Goal: Information Seeking & Learning: Learn about a topic

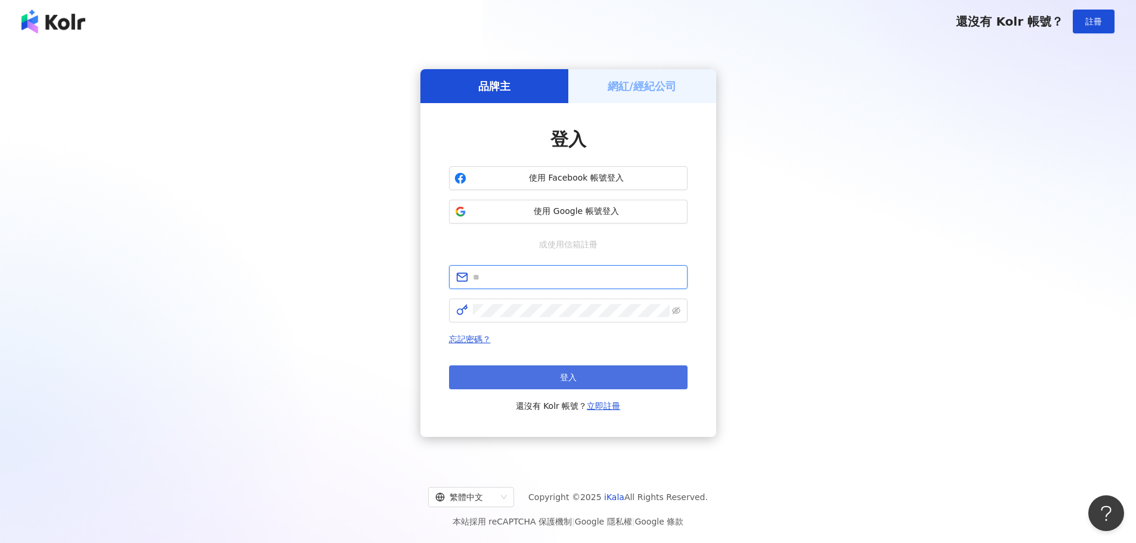
type input "**********"
click at [537, 383] on button "登入" at bounding box center [568, 378] width 239 height 24
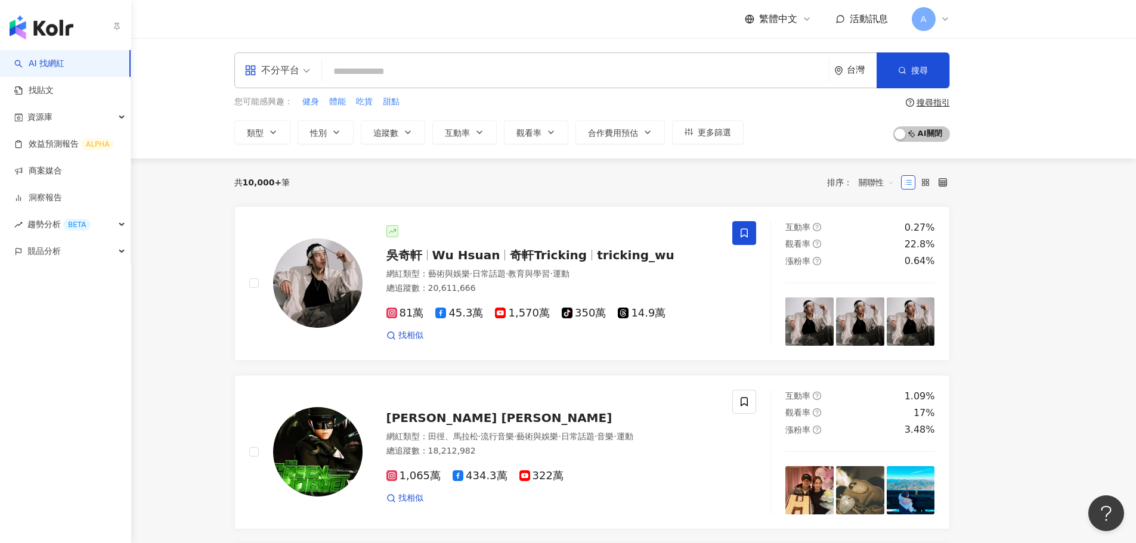
click at [113, 28] on icon "button" at bounding box center [117, 26] width 10 height 10
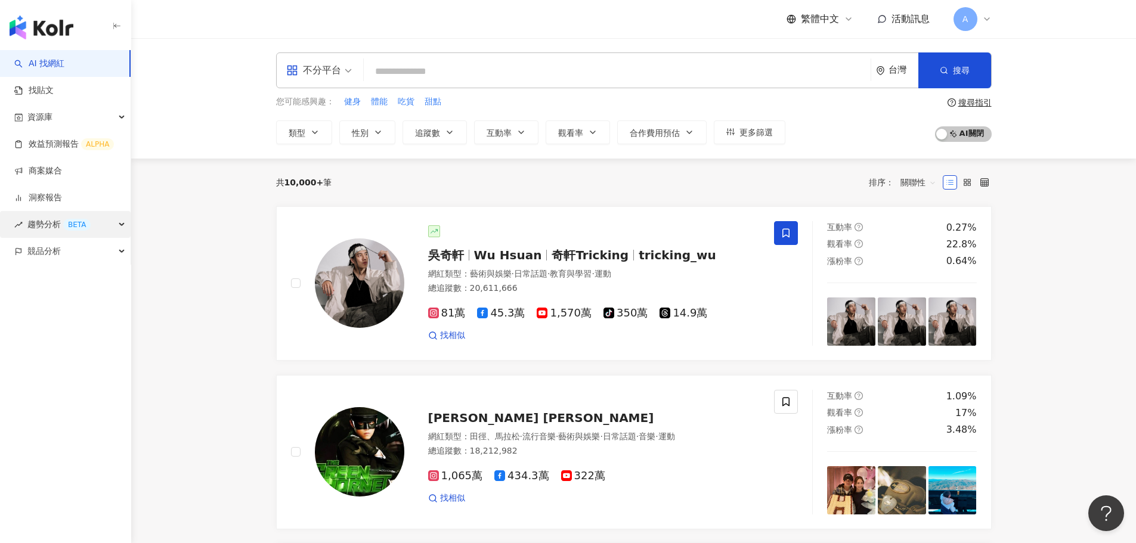
click at [101, 231] on div "趨勢分析 BETA" at bounding box center [65, 224] width 131 height 27
click at [79, 299] on link "社群帳號排行" at bounding box center [54, 305] width 50 height 12
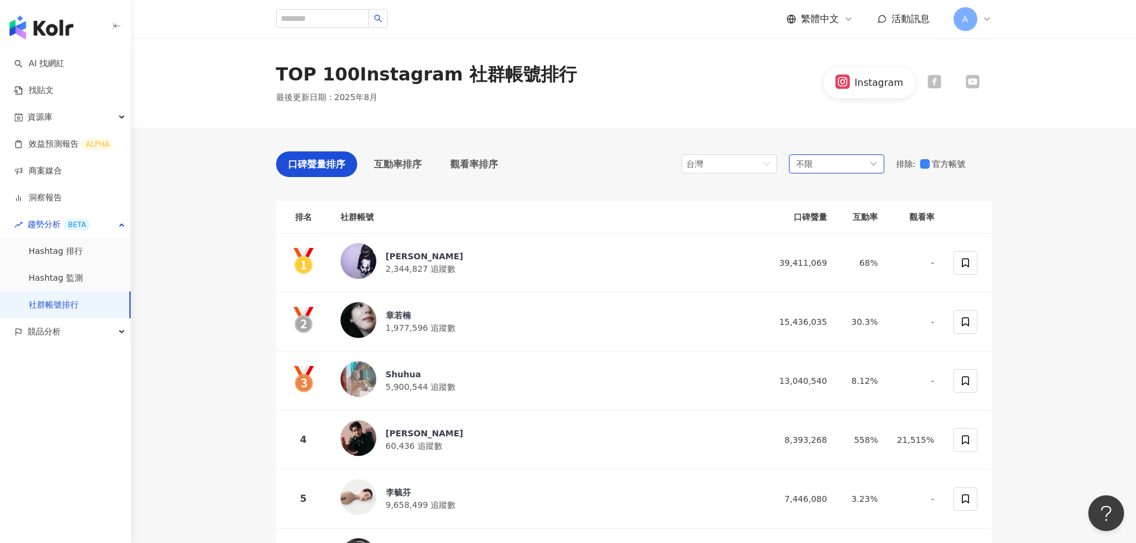
click at [840, 164] on div "不限" at bounding box center [836, 163] width 95 height 19
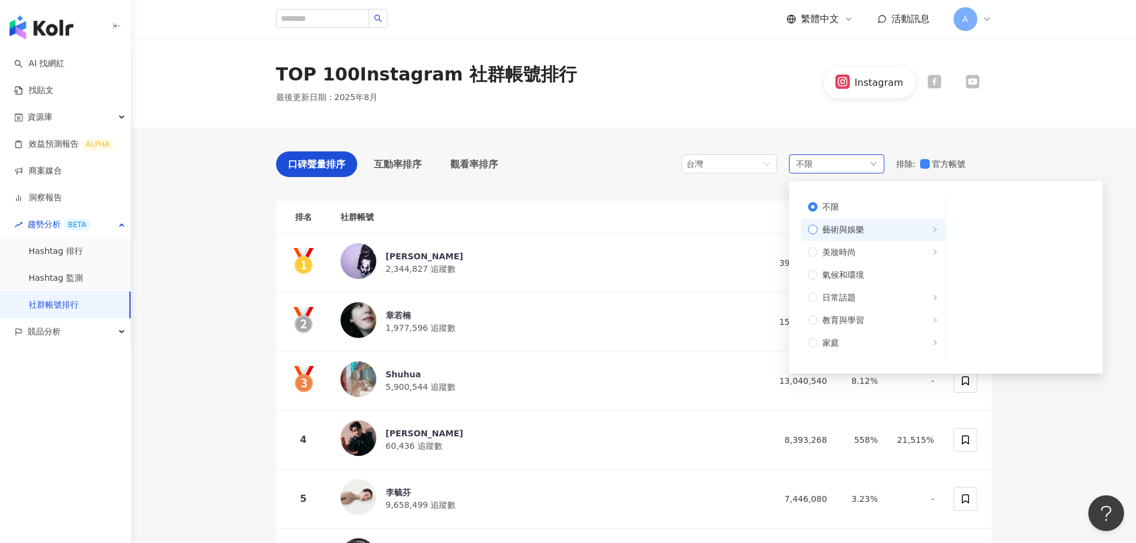
click at [863, 231] on span "藝術與娛樂" at bounding box center [843, 229] width 42 height 13
click at [863, 249] on span "美妝時尚" at bounding box center [878, 252] width 120 height 13
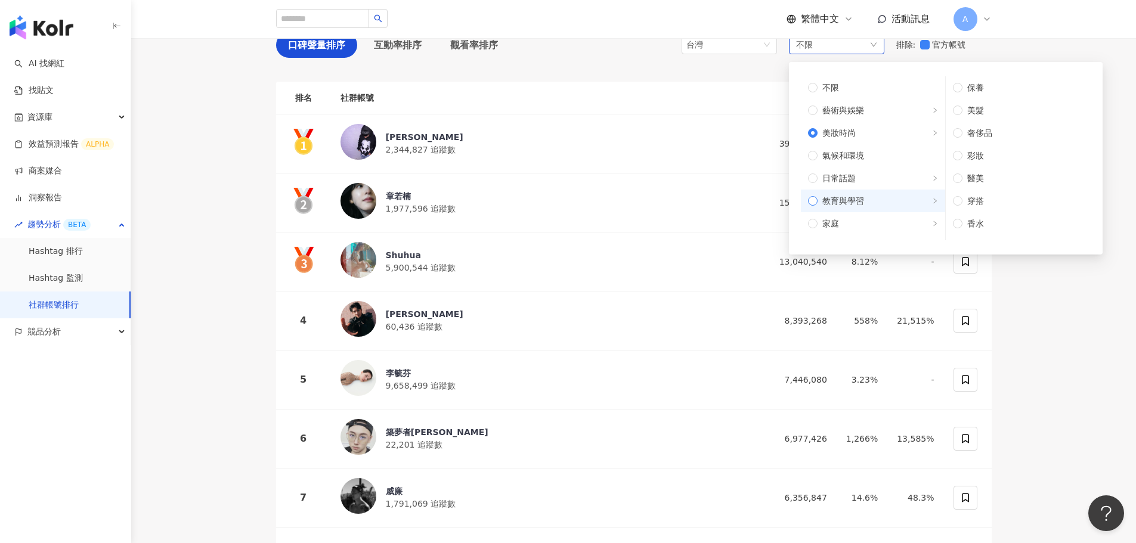
scroll to position [60, 0]
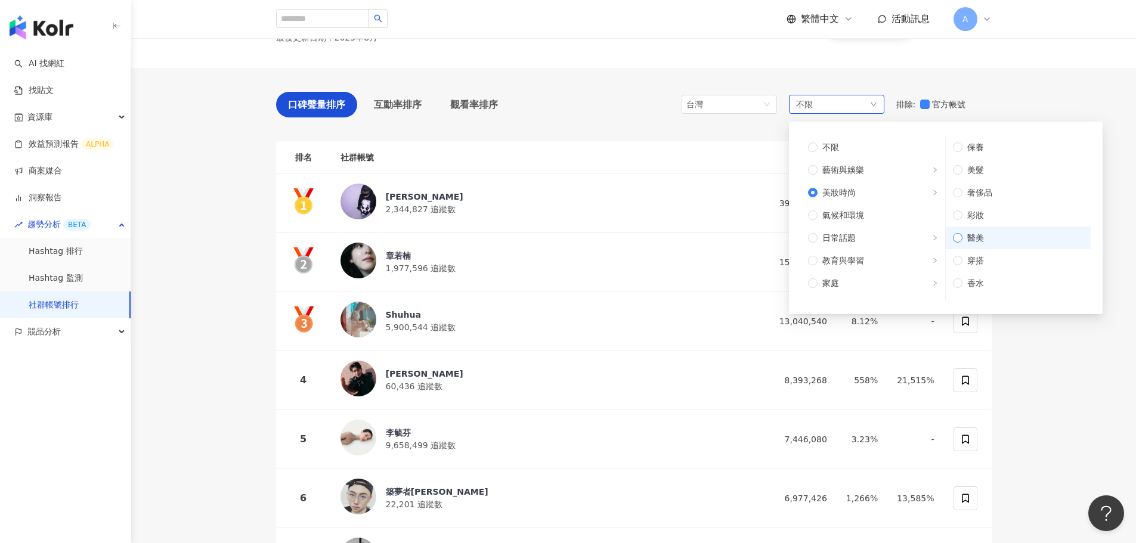
click at [966, 238] on span "醫美" at bounding box center [1022, 237] width 121 height 13
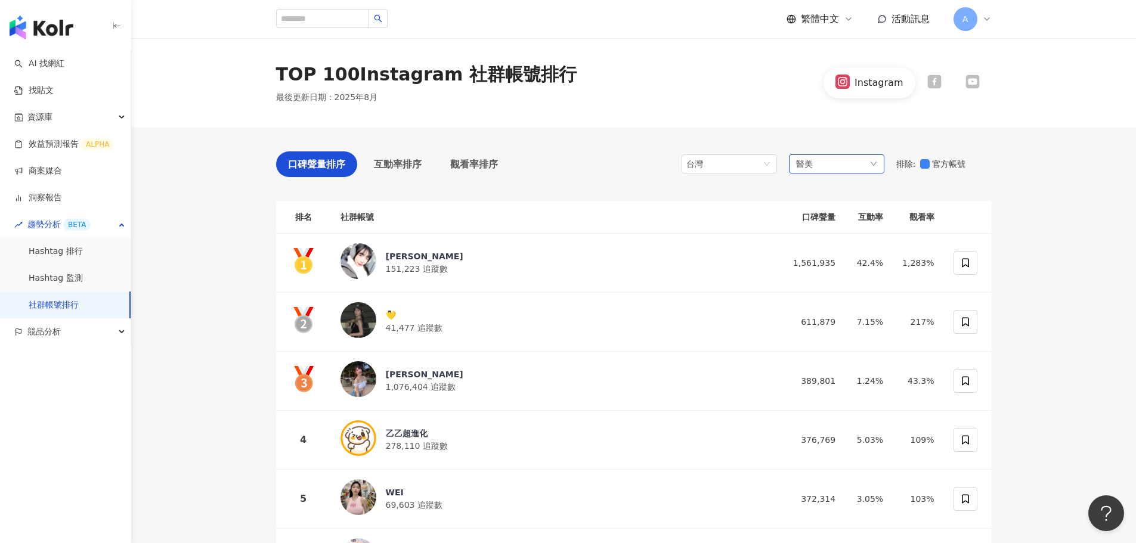
drag, startPoint x: 783, startPoint y: 168, endPoint x: 789, endPoint y: 168, distance: 6.0
click at [784, 168] on div "台灣 醫美 排除 : 官方帳號" at bounding box center [837, 164] width 310 height 26
click at [829, 160] on div "醫美" at bounding box center [836, 163] width 95 height 19
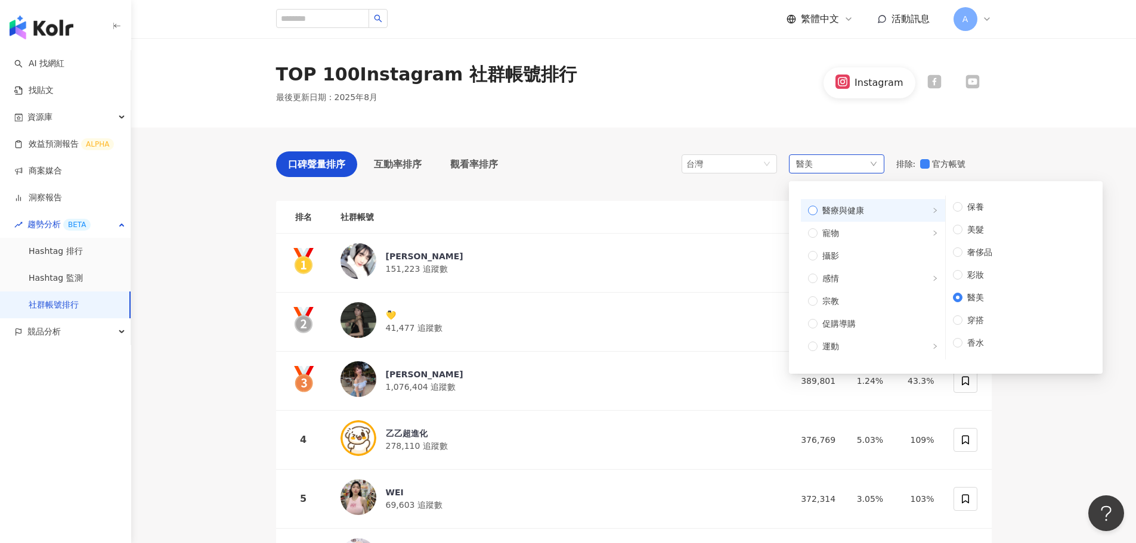
scroll to position [403, 0]
click at [861, 314] on label "旅遊" at bounding box center [873, 325] width 144 height 23
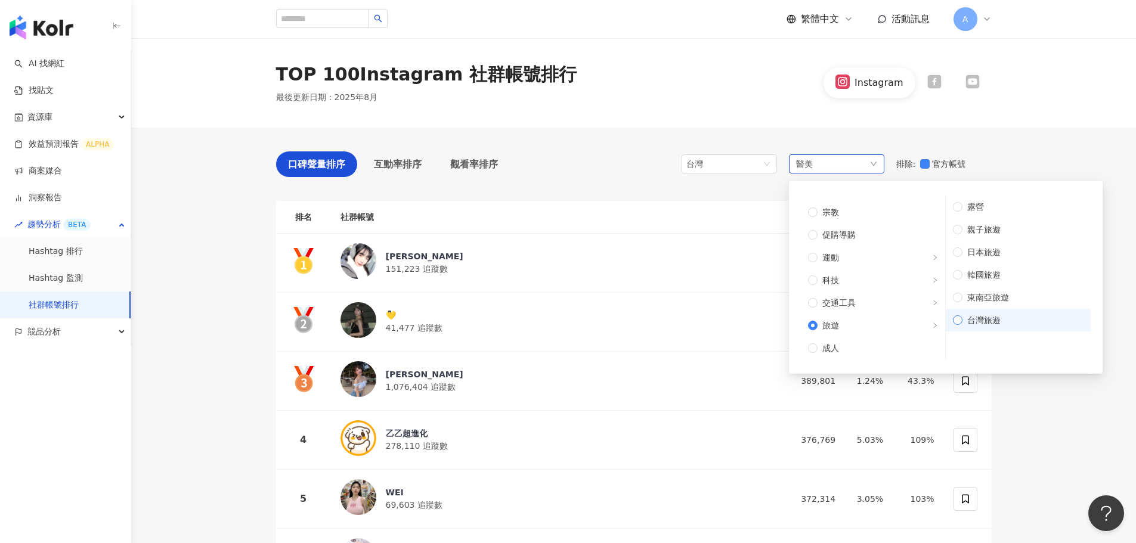
click at [1016, 323] on span "台灣旅遊" at bounding box center [1022, 320] width 121 height 13
click at [718, 159] on div "台灣" at bounding box center [705, 164] width 39 height 18
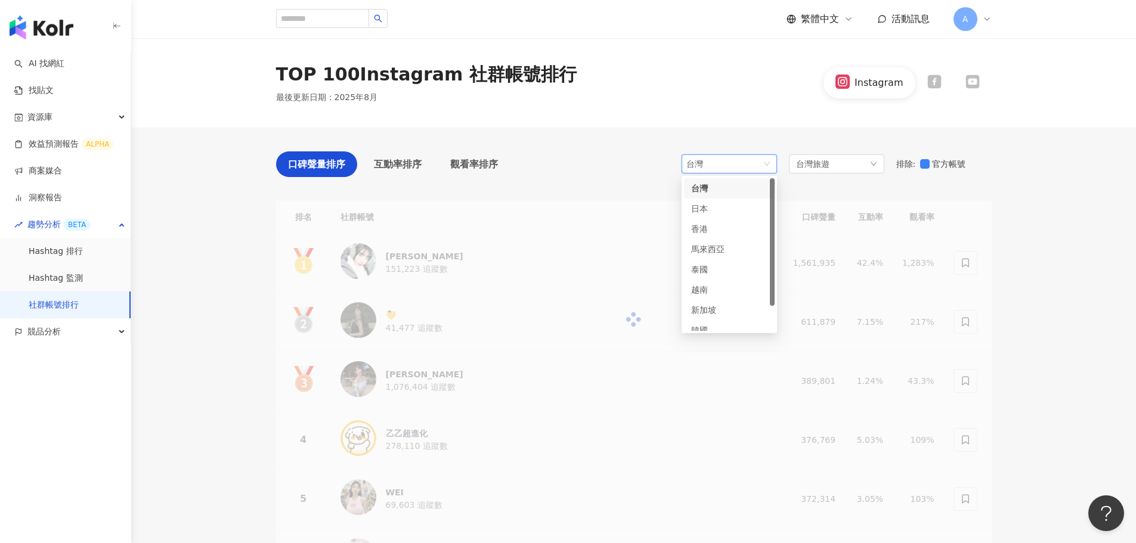
click at [738, 112] on div "TOP 100 Instagram 社群帳號排行 最後更新日期 ： 2025年8月 Instagram" at bounding box center [633, 82] width 1005 height 89
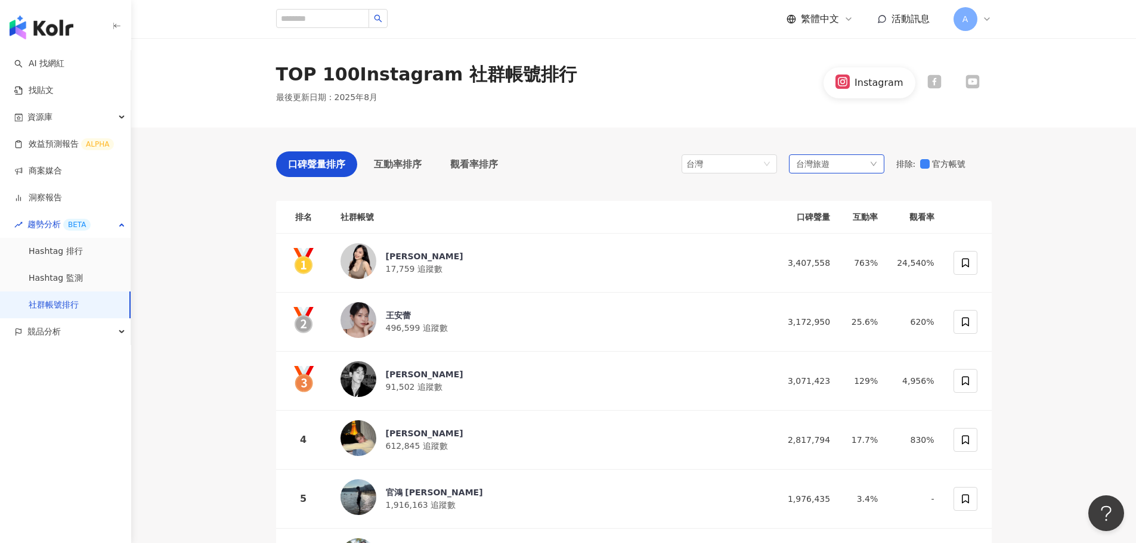
click at [809, 162] on span "台灣旅遊" at bounding box center [812, 163] width 33 height 13
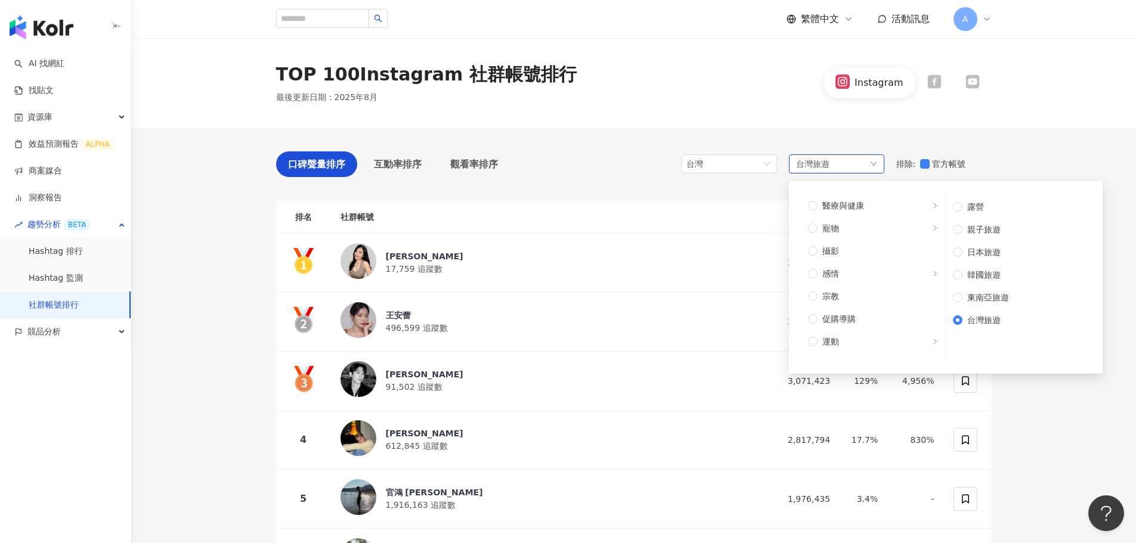
scroll to position [403, 0]
click at [876, 304] on span "交通工具" at bounding box center [878, 302] width 120 height 13
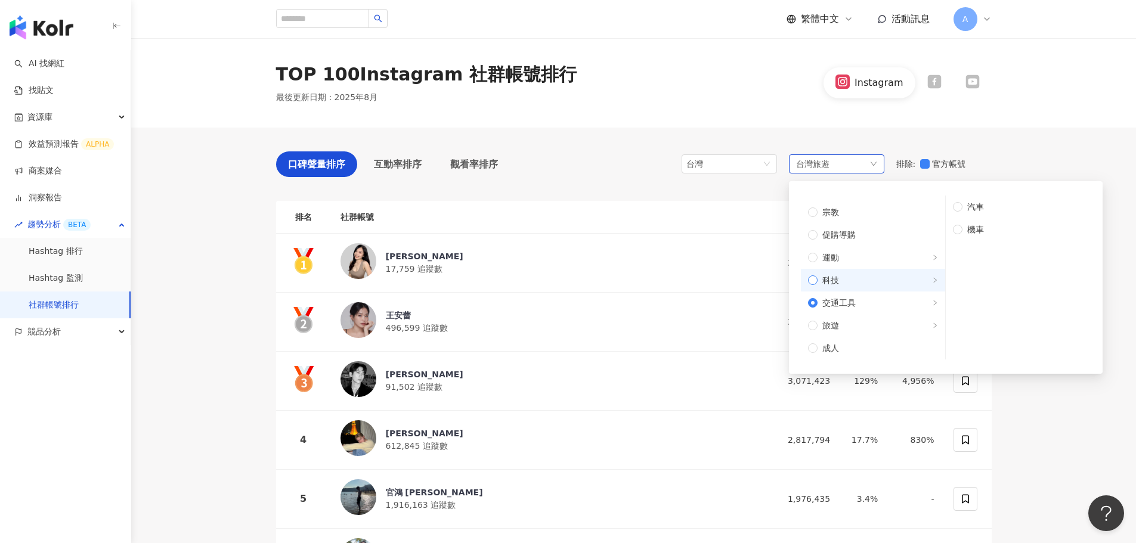
click at [865, 283] on span "科技" at bounding box center [878, 280] width 120 height 13
click at [866, 259] on span "運動" at bounding box center [878, 257] width 120 height 13
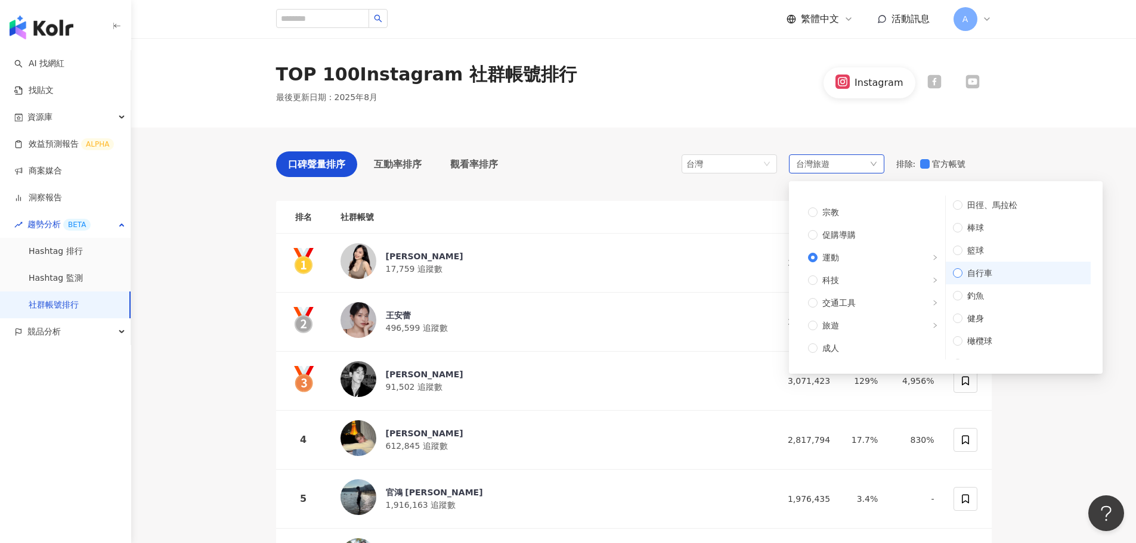
scroll to position [0, 0]
click at [1015, 315] on span "健身" at bounding box center [1022, 320] width 121 height 13
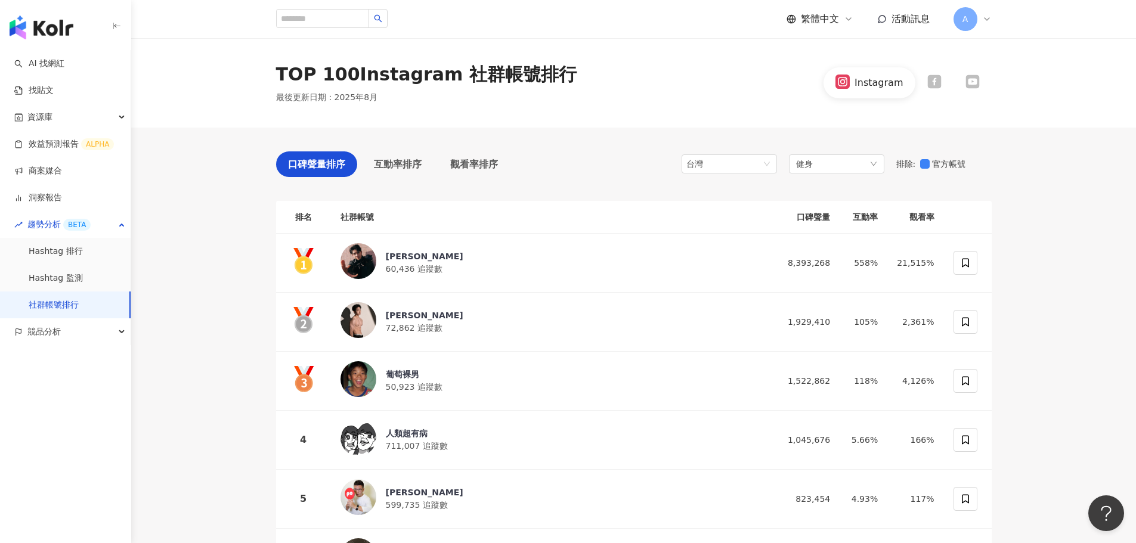
click at [925, 80] on div at bounding box center [934, 83] width 38 height 16
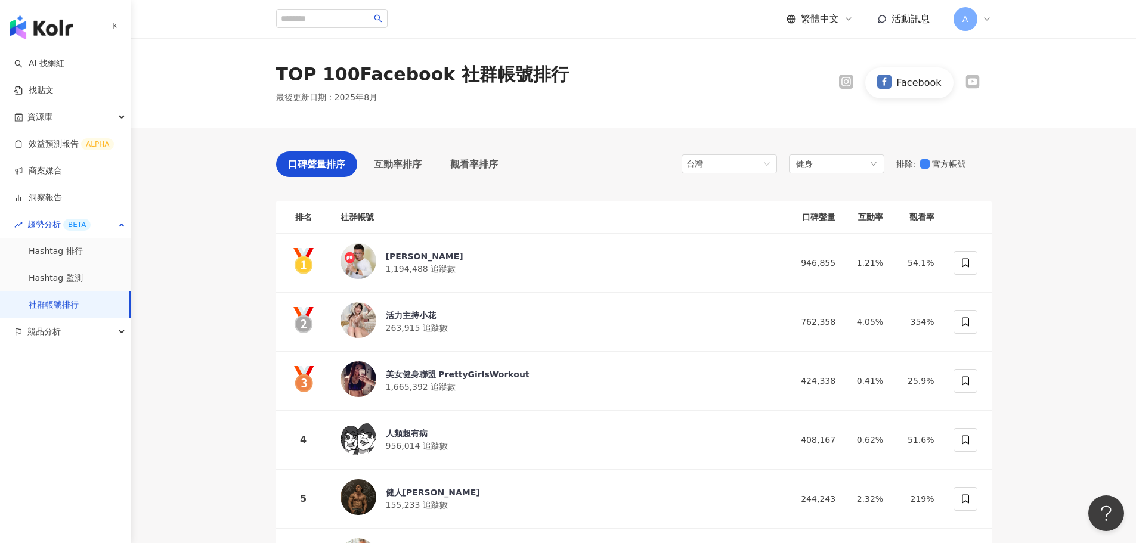
click at [978, 85] on icon at bounding box center [972, 82] width 14 height 14
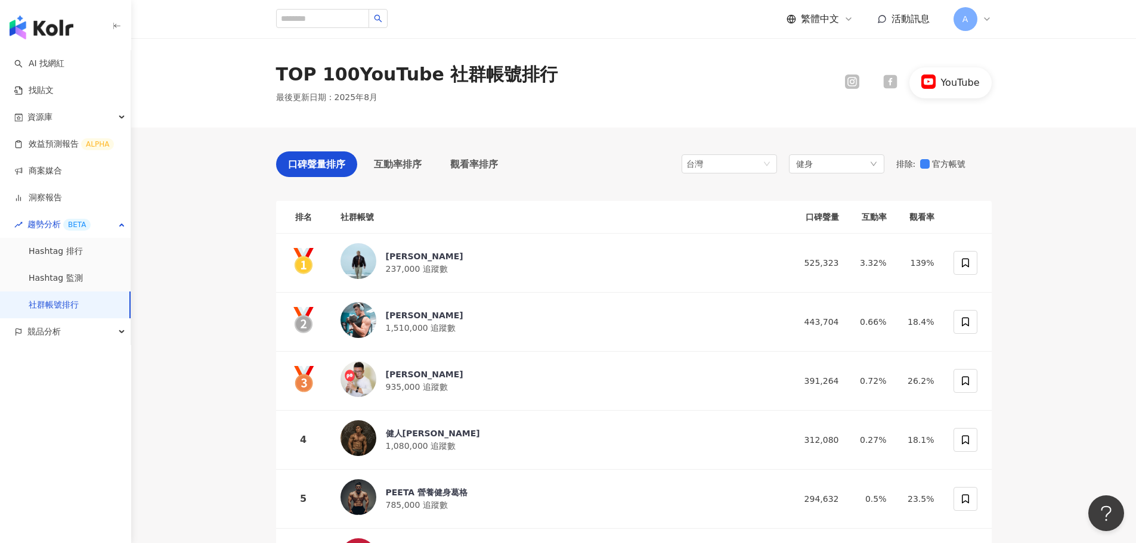
click at [865, 78] on div at bounding box center [852, 83] width 38 height 16
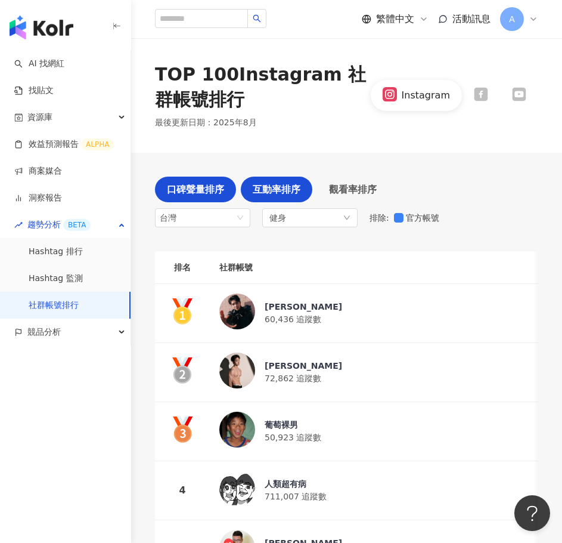
drag, startPoint x: 116, startPoint y: 27, endPoint x: 228, endPoint y: 164, distance: 177.1
click at [116, 27] on icon "button" at bounding box center [117, 26] width 10 height 10
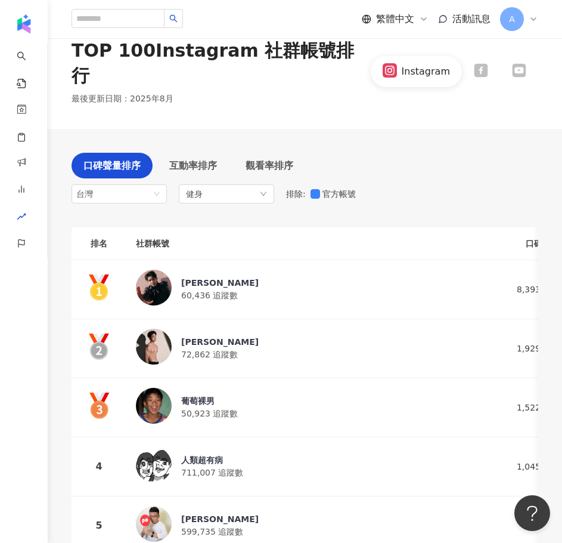
scroll to position [60, 0]
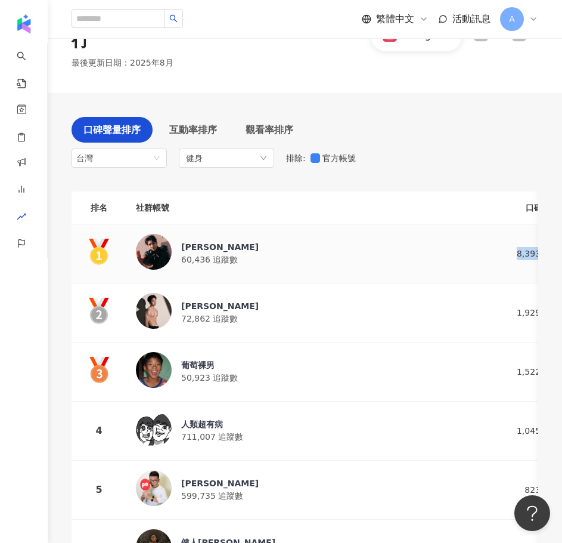
drag, startPoint x: 428, startPoint y: 227, endPoint x: 473, endPoint y: 227, distance: 45.3
click at [497, 227] on td "8,393,268" at bounding box center [533, 253] width 72 height 59
copy div "8,393,268"
drag, startPoint x: 429, startPoint y: 288, endPoint x: 469, endPoint y: 286, distance: 40.0
click at [497, 286] on td "1,929,410" at bounding box center [533, 312] width 72 height 59
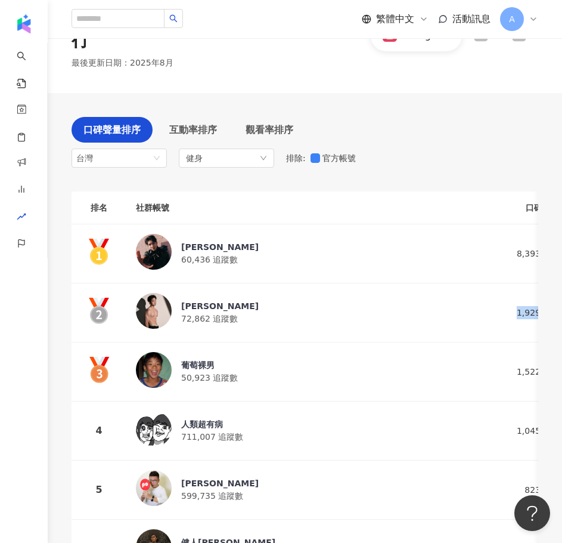
copy div "1,929,410"
drag, startPoint x: 431, startPoint y: 343, endPoint x: 470, endPoint y: 345, distance: 39.4
click at [497, 345] on td "1,522,862" at bounding box center [533, 371] width 72 height 59
copy div "1,522,862"
drag, startPoint x: 429, startPoint y: 406, endPoint x: 470, endPoint y: 404, distance: 41.2
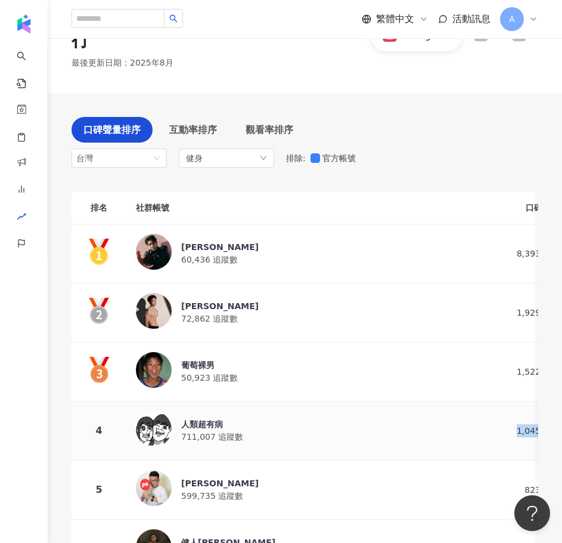
click at [497, 404] on td "1,045,676" at bounding box center [533, 430] width 72 height 59
copy div "1,045,676"
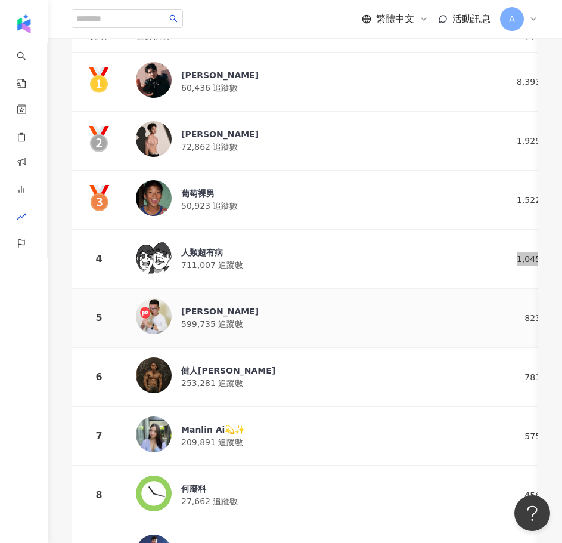
scroll to position [239, 0]
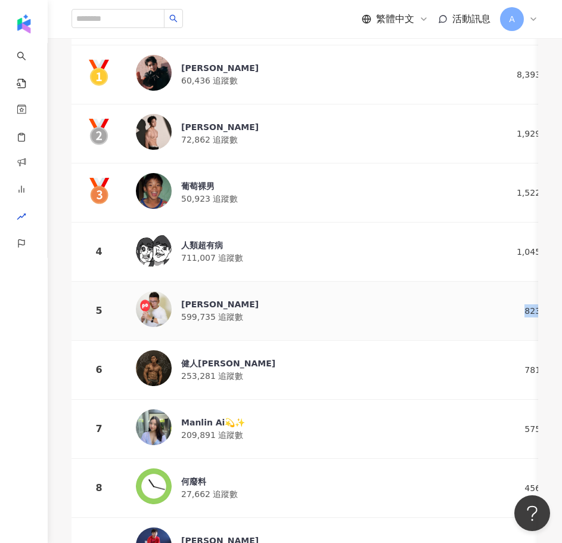
drag, startPoint x: 439, startPoint y: 283, endPoint x: 473, endPoint y: 281, distance: 34.0
click at [497, 281] on td "823,454" at bounding box center [533, 310] width 72 height 59
copy div "823,454"
drag, startPoint x: 435, startPoint y: 342, endPoint x: 473, endPoint y: 343, distance: 38.2
click at [497, 343] on td "781,514" at bounding box center [533, 369] width 72 height 59
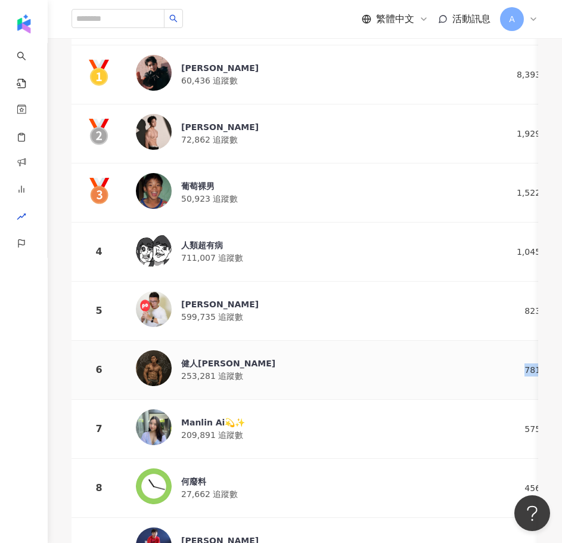
copy div "781,514"
copy div "575,578"
drag, startPoint x: 435, startPoint y: 400, endPoint x: 474, endPoint y: 397, distance: 39.5
click at [497, 400] on td "575,578" at bounding box center [533, 429] width 72 height 59
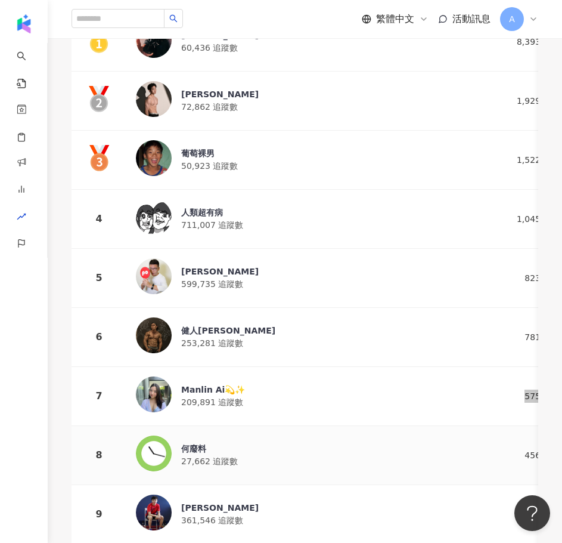
scroll to position [298, 0]
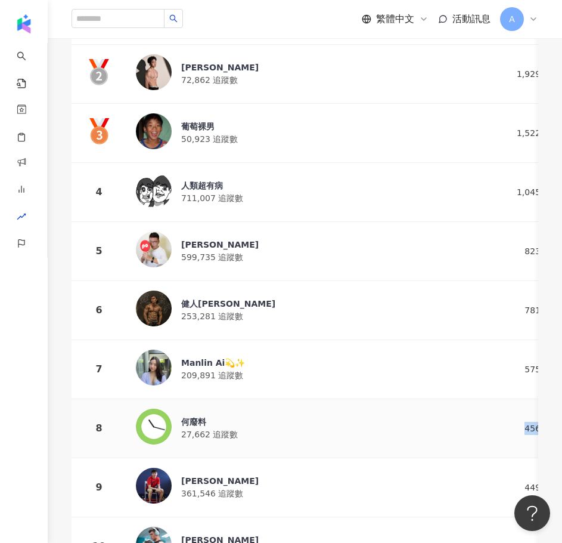
drag, startPoint x: 435, startPoint y: 400, endPoint x: 541, endPoint y: 421, distance: 108.3
click at [497, 400] on td "456,335" at bounding box center [533, 428] width 72 height 59
copy div "456,335"
drag, startPoint x: 437, startPoint y: 460, endPoint x: 470, endPoint y: 457, distance: 33.5
click at [507, 481] on div "449,316" at bounding box center [533, 487] width 52 height 13
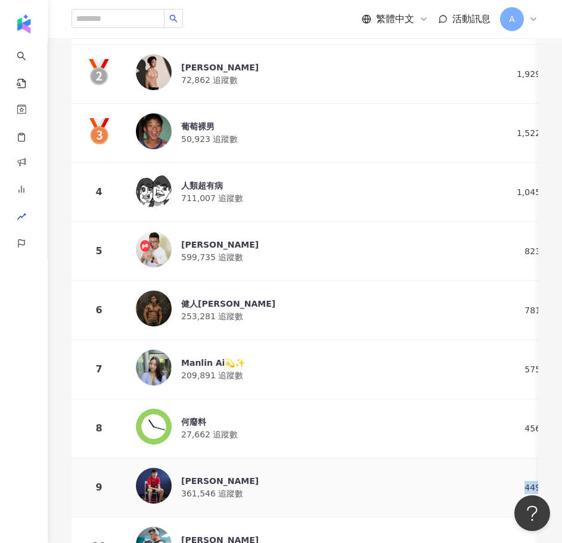
copy div "449,316"
drag, startPoint x: 435, startPoint y: 513, endPoint x: 469, endPoint y: 513, distance: 33.4
click at [507, 540] on div "445,737" at bounding box center [533, 546] width 52 height 13
copy div "445,737"
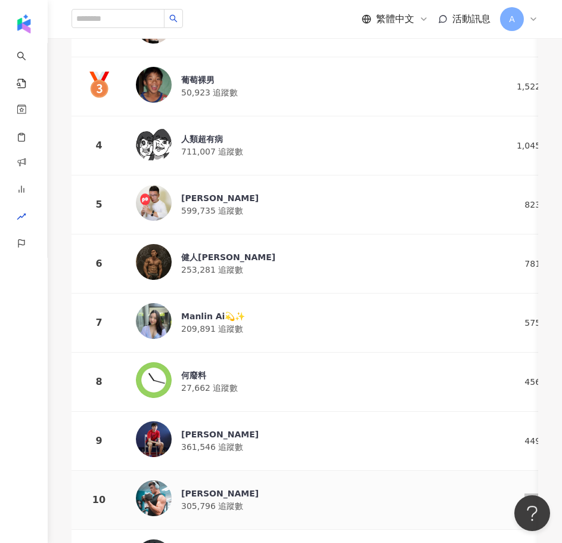
scroll to position [417, 0]
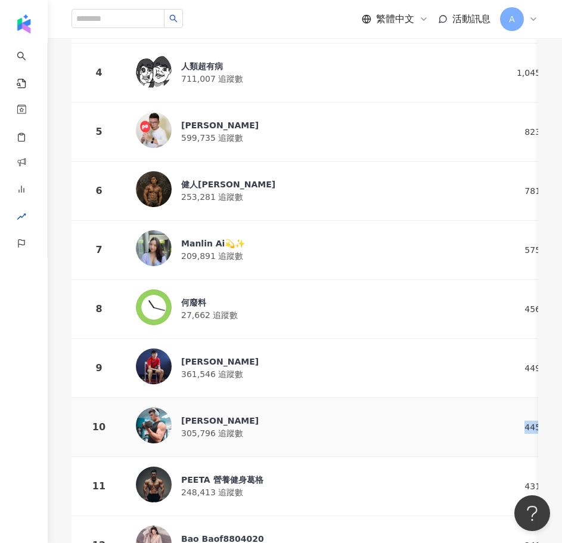
click at [193, 414] on div "Shuai Li" at bounding box center [220, 420] width 78 height 12
click at [196, 355] on div "林昀儒" at bounding box center [220, 361] width 78 height 12
click at [206, 296] on div "何廢料" at bounding box center [209, 302] width 57 height 12
click at [194, 289] on div "何廢料 27,662 追蹤數" at bounding box center [312, 308] width 352 height 39
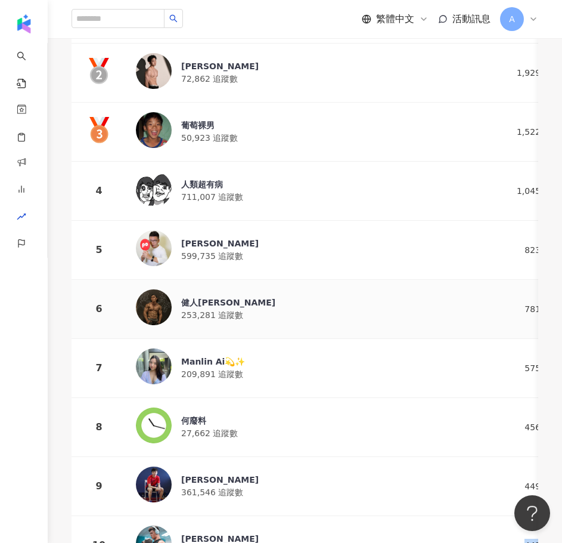
scroll to position [298, 0]
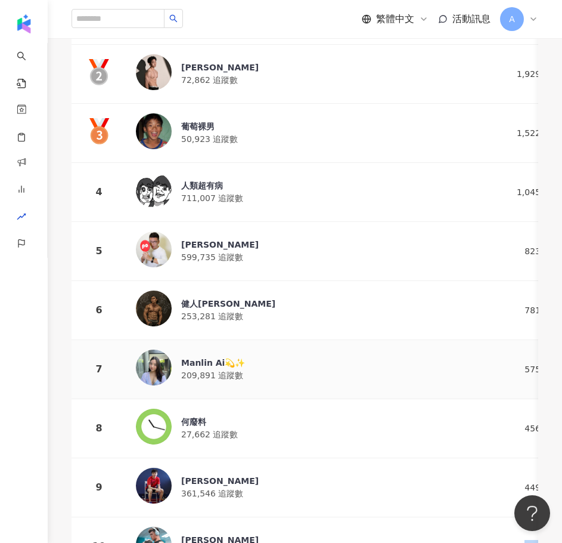
click at [203, 357] on div "Manlin Ai💫✨" at bounding box center [213, 363] width 64 height 12
click at [217, 298] on div "健人蓋伊" at bounding box center [228, 304] width 94 height 12
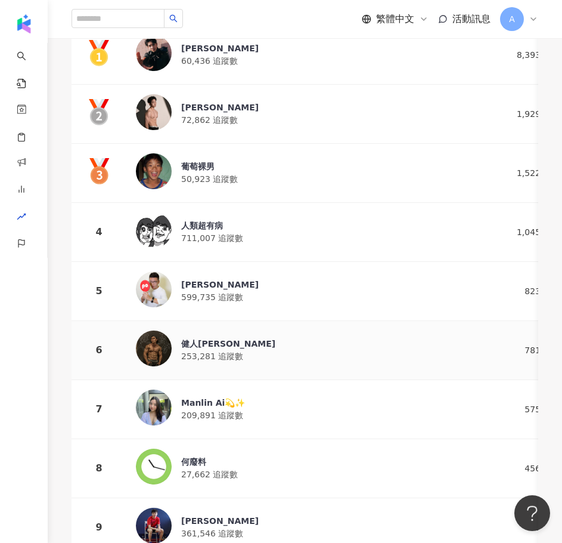
scroll to position [239, 0]
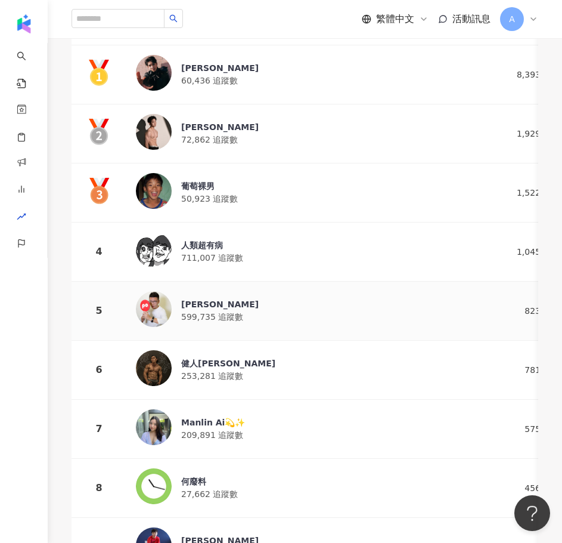
click at [190, 298] on div "阿翰" at bounding box center [220, 304] width 78 height 12
click at [205, 239] on div "人類超有病" at bounding box center [212, 245] width 62 height 12
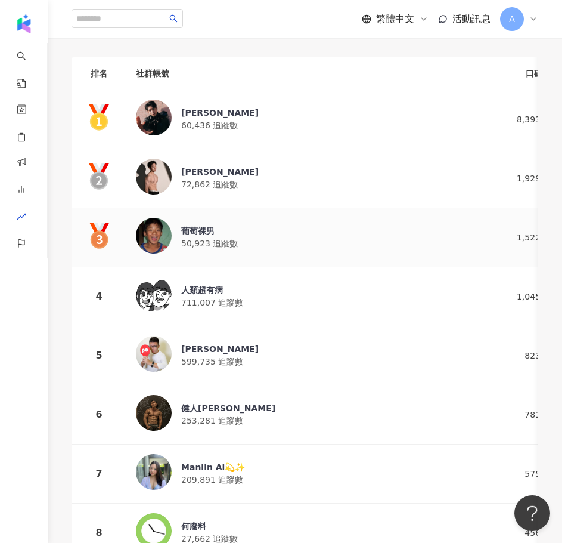
scroll to position [119, 0]
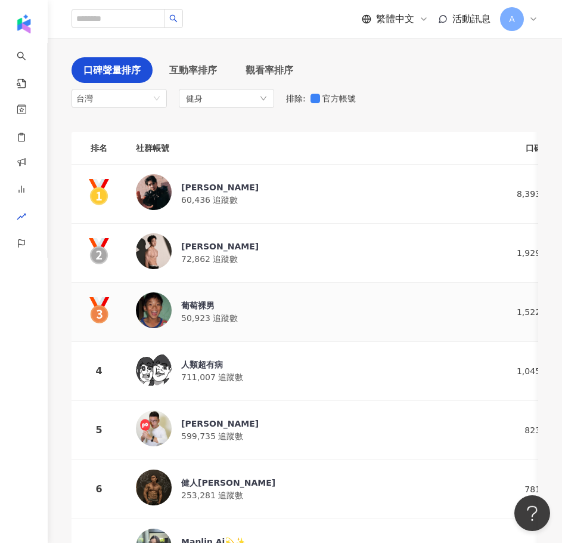
click at [203, 299] on div "葡萄裸男" at bounding box center [209, 305] width 57 height 12
click at [196, 240] on div "陳昱嘉" at bounding box center [220, 246] width 78 height 12
click at [207, 181] on div "楊峻毅" at bounding box center [220, 187] width 78 height 12
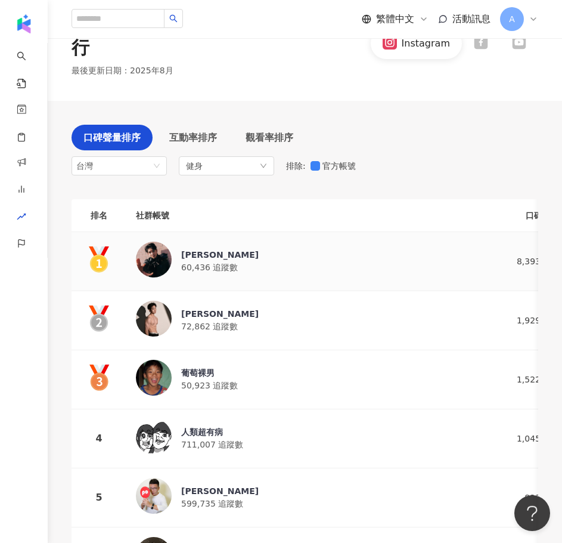
scroll to position [0, 0]
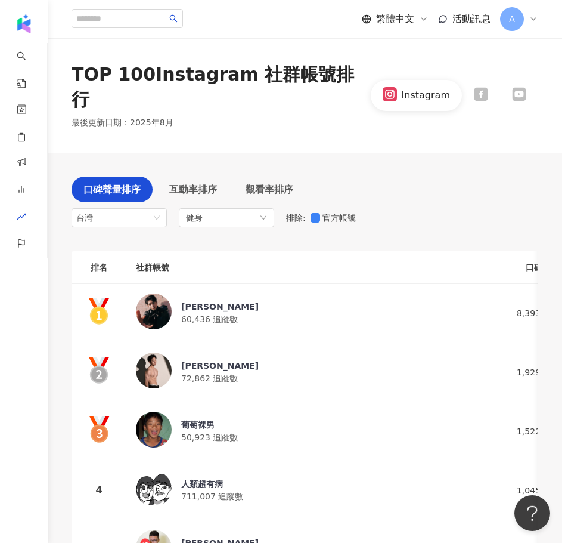
click at [483, 88] on icon at bounding box center [481, 95] width 14 height 14
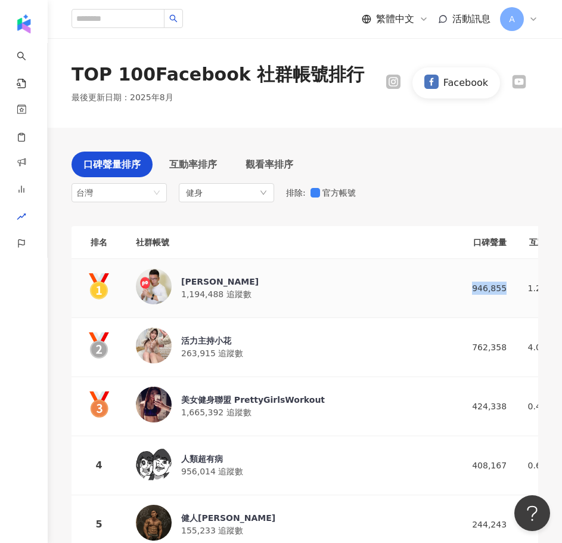
drag, startPoint x: 354, startPoint y: 286, endPoint x: 387, endPoint y: 284, distance: 33.4
click at [445, 284] on td "946,855" at bounding box center [481, 288] width 72 height 59
drag, startPoint x: 358, startPoint y: 343, endPoint x: 395, endPoint y: 345, distance: 37.0
click at [445, 345] on td "762,358" at bounding box center [481, 347] width 72 height 59
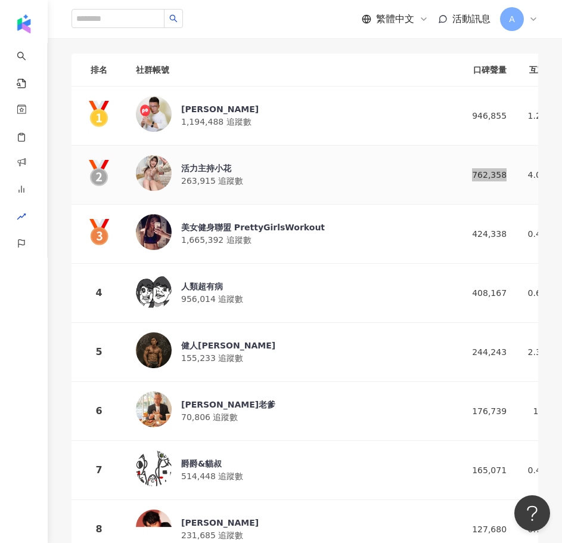
scroll to position [179, 0]
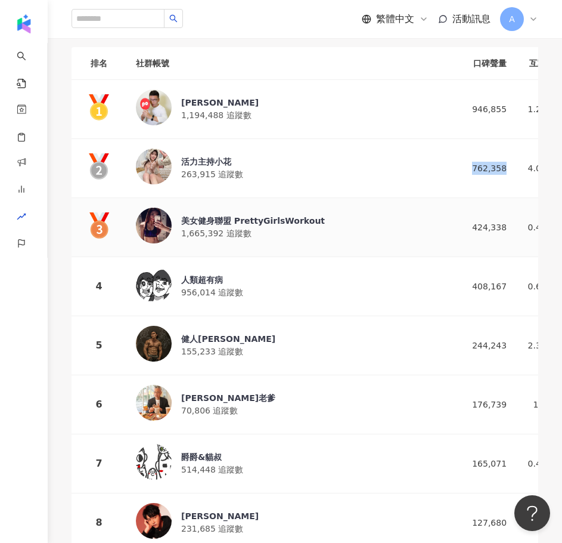
click at [454, 222] on div "424,338" at bounding box center [480, 227] width 52 height 13
click at [454, 284] on div "408,167" at bounding box center [480, 286] width 52 height 13
click at [454, 347] on div "244,243" at bounding box center [480, 345] width 52 height 13
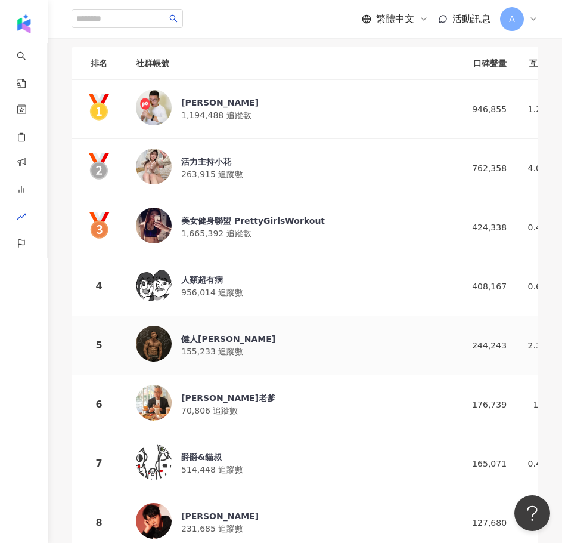
click at [454, 341] on div "244,243" at bounding box center [480, 345] width 52 height 13
click at [454, 404] on div "176,739" at bounding box center [480, 404] width 52 height 13
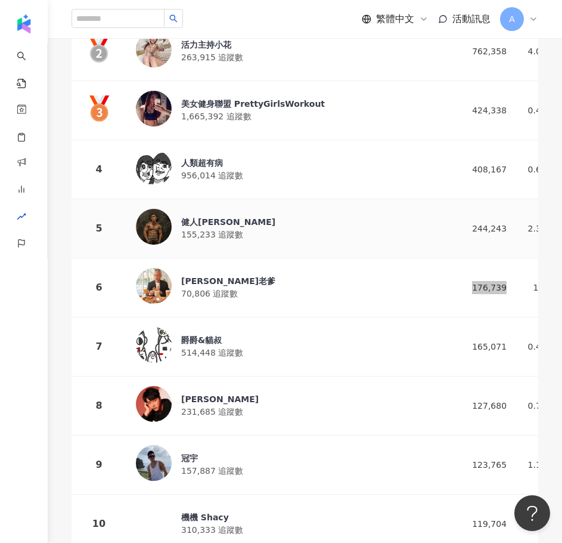
scroll to position [298, 0]
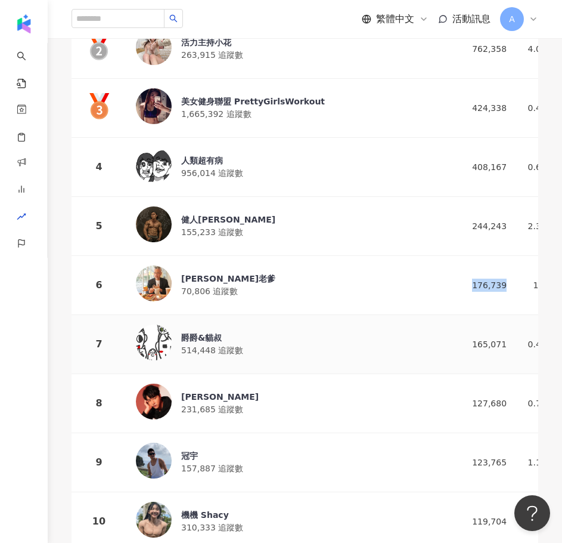
click at [454, 343] on div "165,071" at bounding box center [480, 344] width 52 height 13
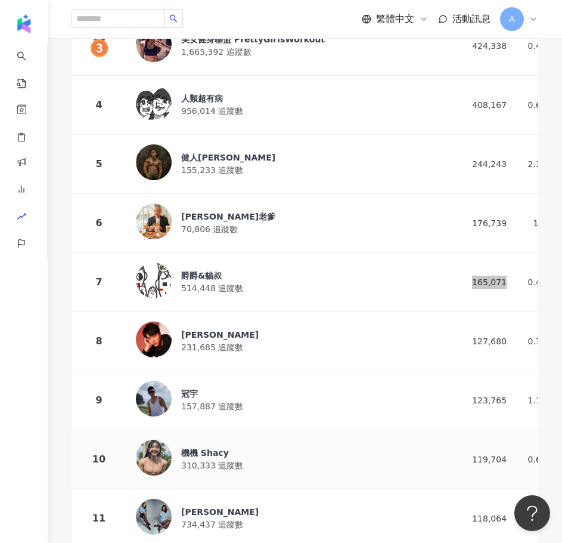
scroll to position [477, 0]
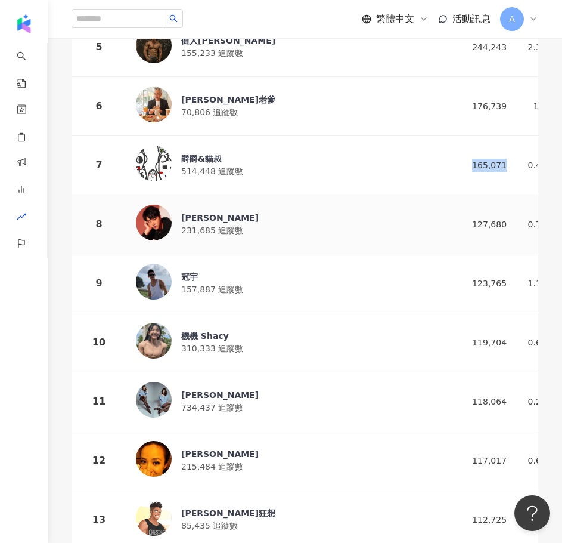
click at [454, 221] on div "127,680" at bounding box center [480, 224] width 52 height 13
click at [454, 277] on div "123,765" at bounding box center [480, 283] width 52 height 13
click at [454, 337] on div "119,704" at bounding box center [480, 342] width 52 height 13
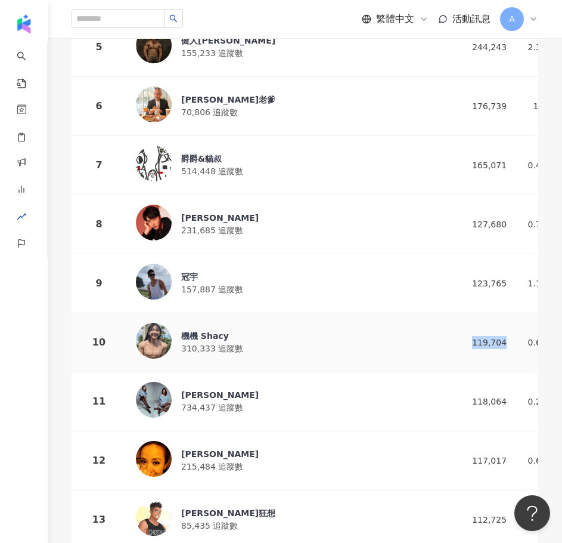
click at [454, 337] on div "119,704" at bounding box center [480, 342] width 52 height 13
click at [228, 330] on div "機機 Shacy" at bounding box center [212, 336] width 62 height 12
click at [215, 271] on div "冠宇" at bounding box center [212, 277] width 62 height 12
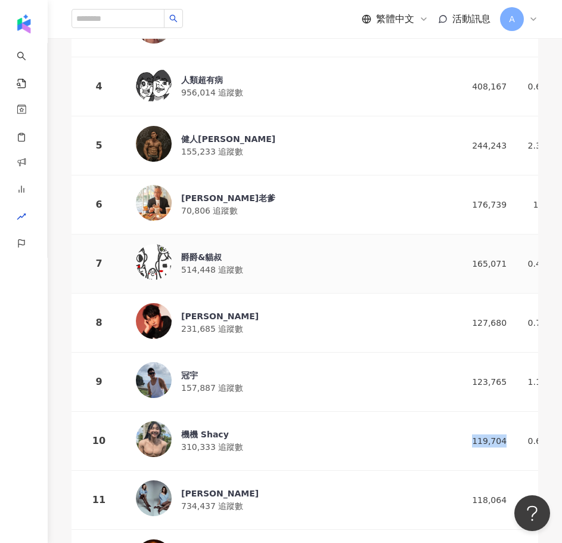
scroll to position [358, 0]
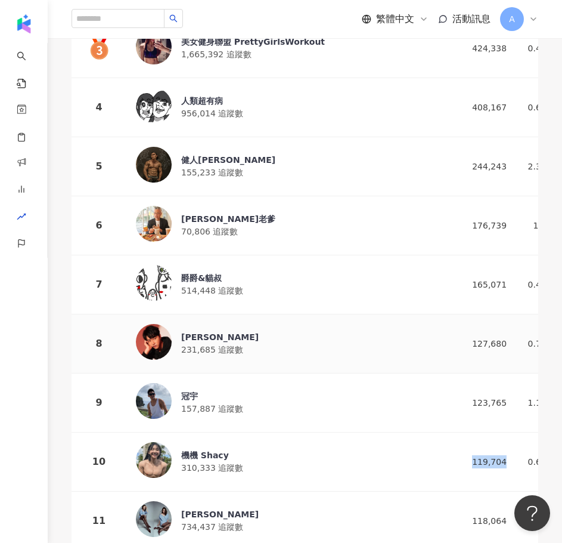
click at [242, 331] on div "江宏傑 Chiang Hung-Chieh" at bounding box center [220, 337] width 78 height 12
click at [190, 455] on div "機機 Shacy 310,333 追蹤數" at bounding box center [212, 461] width 62 height 25
click at [202, 390] on div "冠宇" at bounding box center [212, 396] width 62 height 12
click at [224, 276] on div "爵爵&貓叔" at bounding box center [212, 278] width 62 height 12
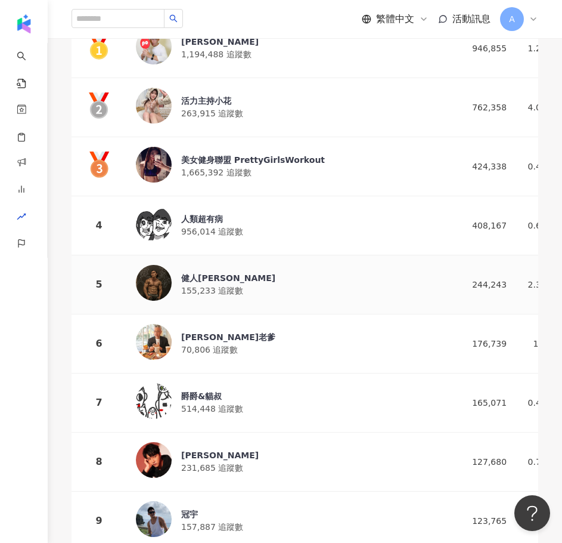
scroll to position [239, 0]
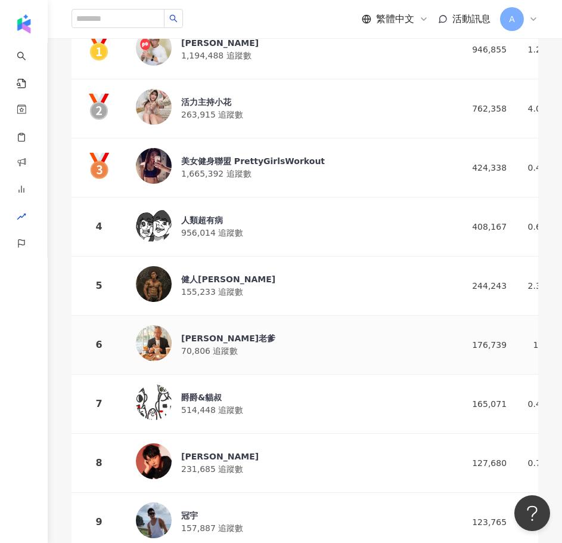
click at [214, 326] on div "金剛老爹 70,806 追蹤數" at bounding box center [285, 344] width 299 height 39
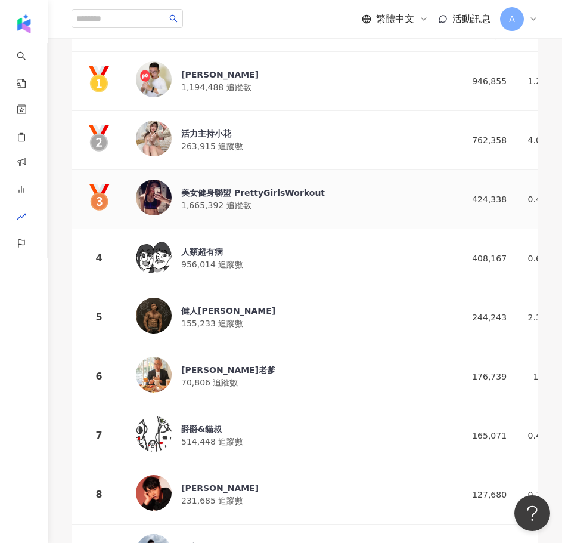
scroll to position [179, 0]
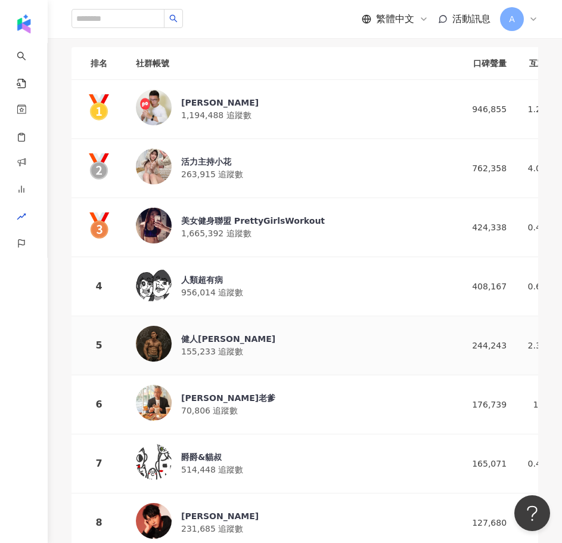
click at [201, 339] on div "健人蓋伊" at bounding box center [228, 339] width 94 height 12
click at [219, 275] on div "人類超有病" at bounding box center [212, 280] width 62 height 12
click at [196, 215] on div "美女健身聯盟 PrettyGirlsWorkout" at bounding box center [253, 221] width 144 height 12
click at [203, 163] on div "活力主持小花" at bounding box center [212, 162] width 62 height 12
click at [197, 103] on div "阿翰" at bounding box center [220, 103] width 78 height 12
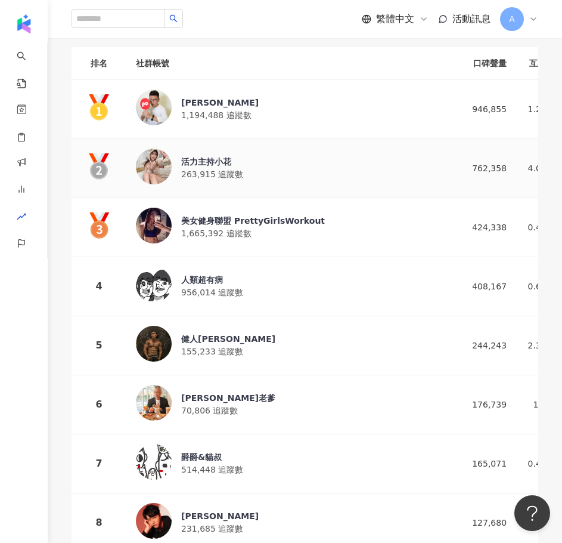
click at [210, 156] on div "活力主持小花" at bounding box center [212, 162] width 62 height 12
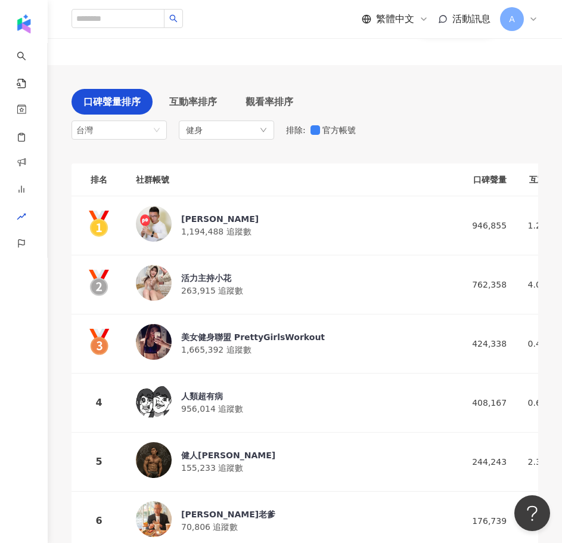
scroll to position [0, 0]
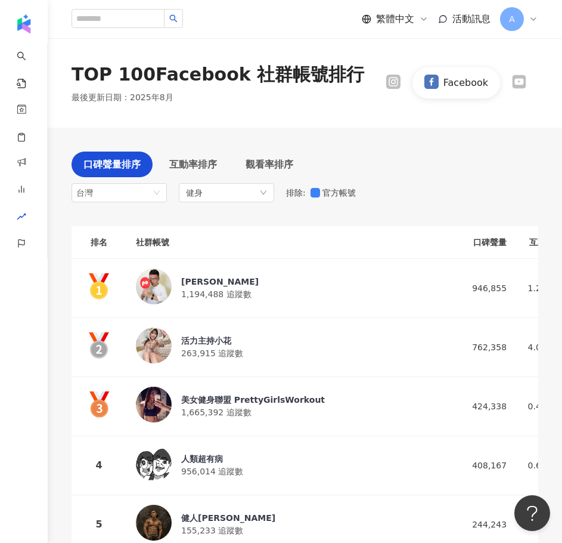
click at [520, 87] on icon at bounding box center [519, 82] width 14 height 14
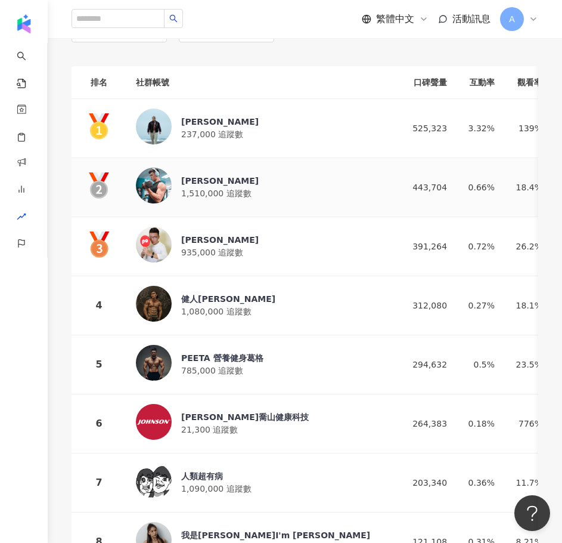
scroll to position [60, 0]
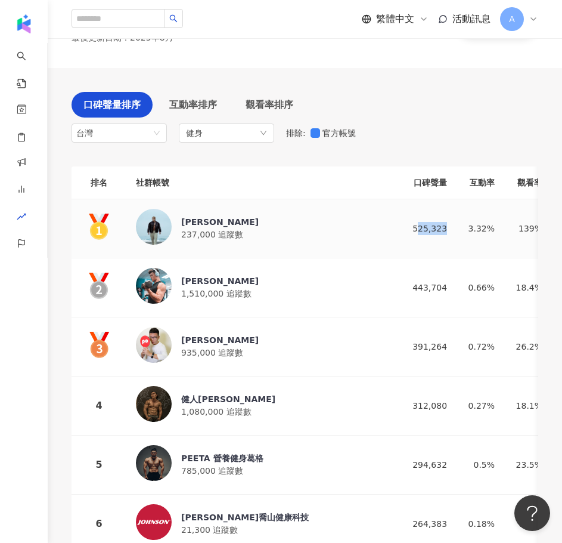
drag, startPoint x: 391, startPoint y: 226, endPoint x: 418, endPoint y: 227, distance: 27.5
click at [418, 227] on td "525,323" at bounding box center [421, 228] width 72 height 59
click at [398, 225] on div "525,323" at bounding box center [421, 228] width 52 height 13
drag, startPoint x: 387, startPoint y: 227, endPoint x: 423, endPoint y: 231, distance: 36.0
click at [423, 231] on td "525,323" at bounding box center [421, 228] width 72 height 59
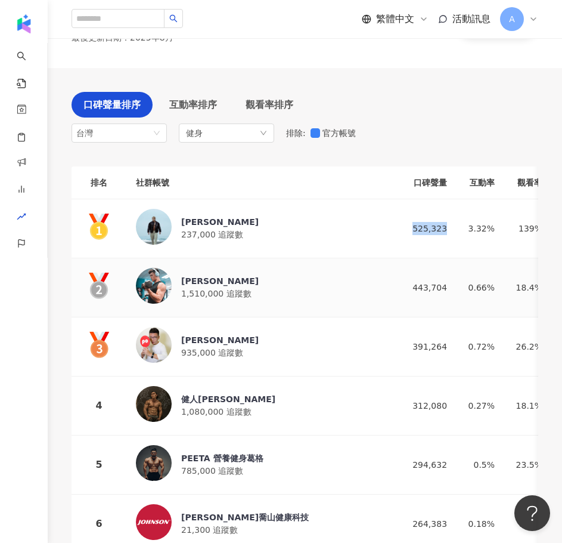
click at [397, 281] on div "443,704" at bounding box center [421, 287] width 52 height 13
click at [398, 348] on div "391,264" at bounding box center [421, 346] width 52 height 13
click at [403, 399] on div "312,080" at bounding box center [421, 405] width 52 height 13
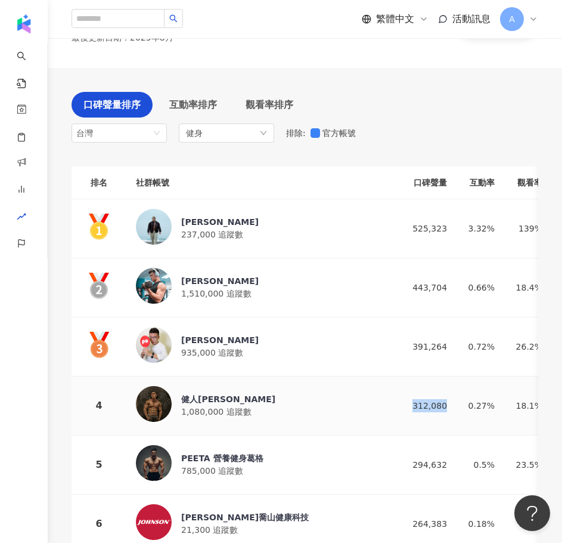
click at [403, 399] on div "312,080" at bounding box center [421, 405] width 52 height 13
click at [412, 462] on div "294,632" at bounding box center [421, 464] width 52 height 13
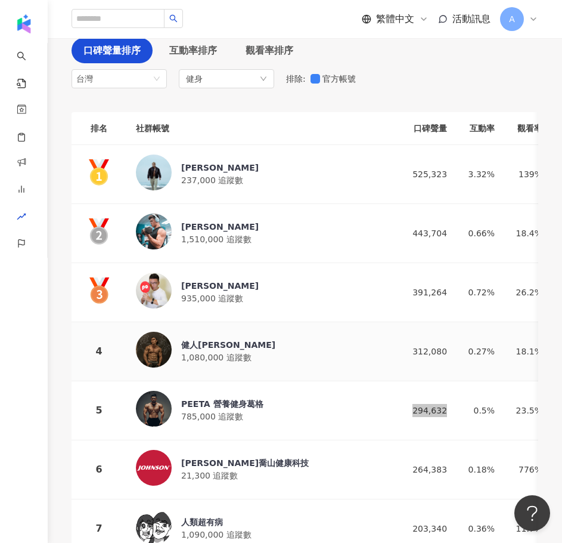
scroll to position [179, 0]
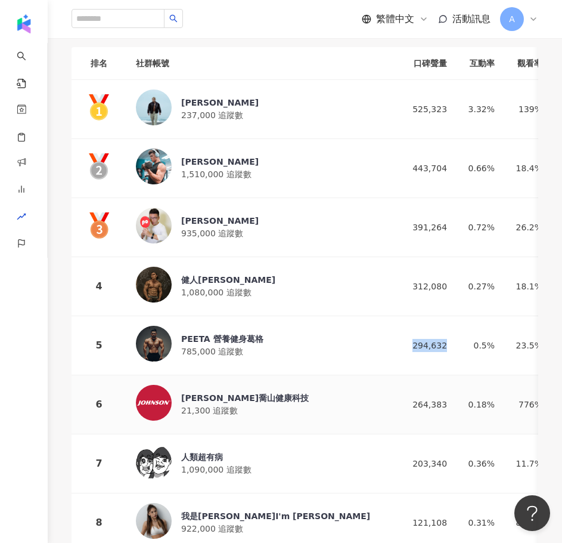
click at [405, 403] on div "264,383" at bounding box center [421, 404] width 52 height 13
click at [411, 460] on div "203,340" at bounding box center [421, 463] width 52 height 13
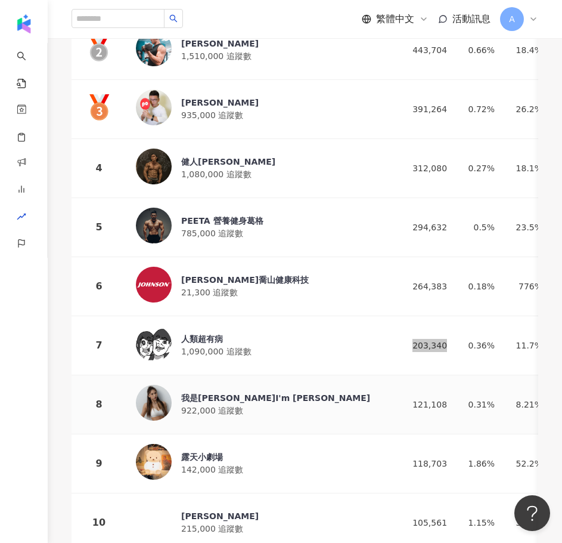
scroll to position [298, 0]
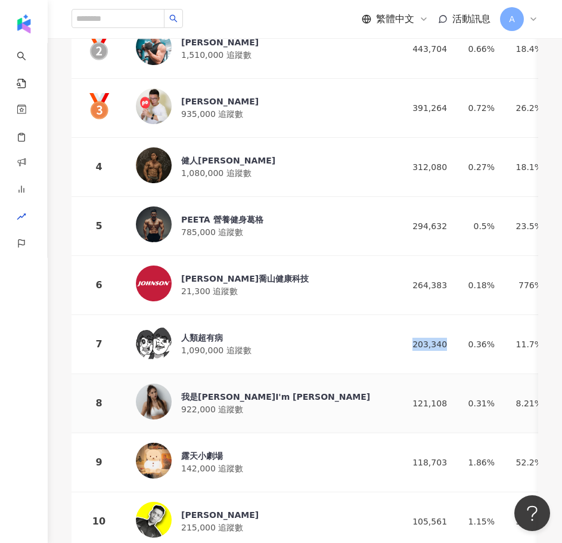
click at [412, 399] on div "121,108" at bounding box center [421, 403] width 52 height 13
click at [407, 456] on div "118,703" at bounding box center [421, 462] width 52 height 13
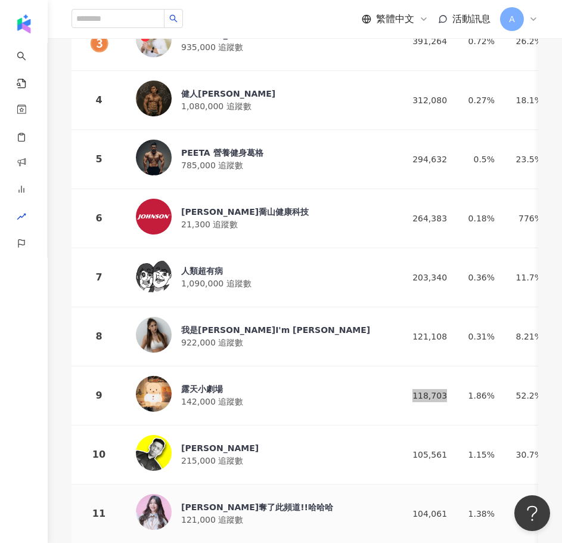
scroll to position [417, 0]
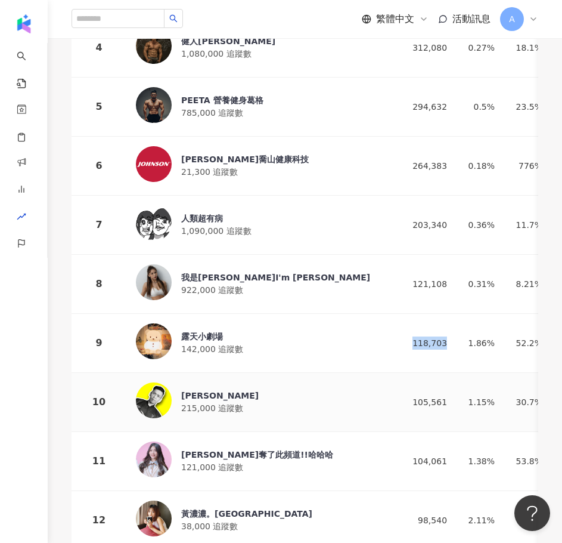
click at [410, 397] on div "105,561" at bounding box center [421, 401] width 52 height 13
drag, startPoint x: 210, startPoint y: 394, endPoint x: 208, endPoint y: 401, distance: 7.0
click at [210, 394] on div "Matt" at bounding box center [220, 395] width 78 height 12
click at [228, 335] on div "露天小劇場" at bounding box center [212, 336] width 62 height 12
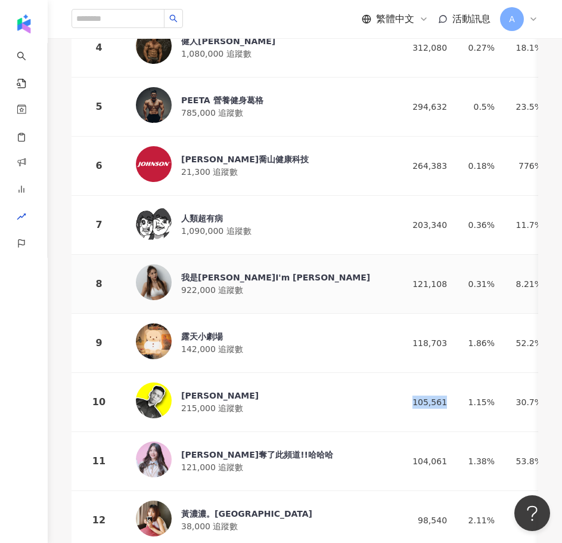
click at [217, 274] on div "我是蕾菈I'm Lyla" at bounding box center [275, 277] width 189 height 12
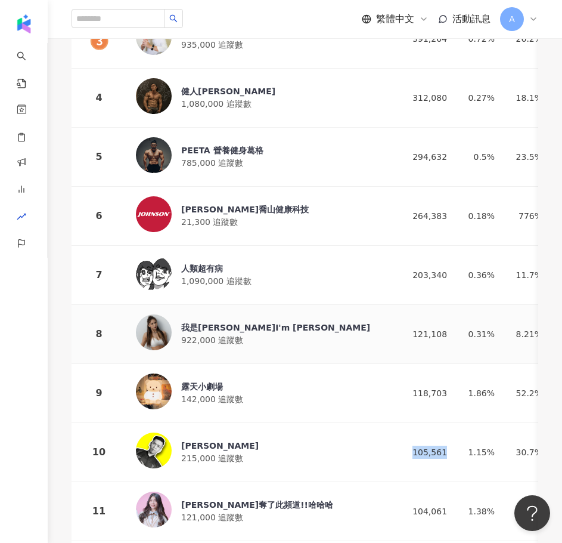
scroll to position [298, 0]
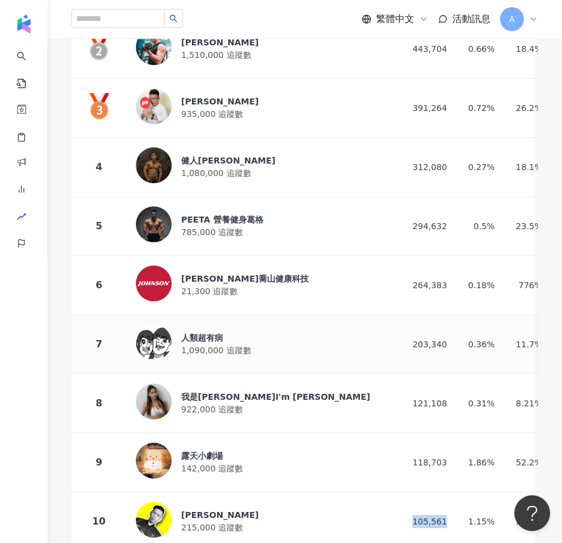
click at [225, 339] on div "人類超有病" at bounding box center [216, 338] width 70 height 12
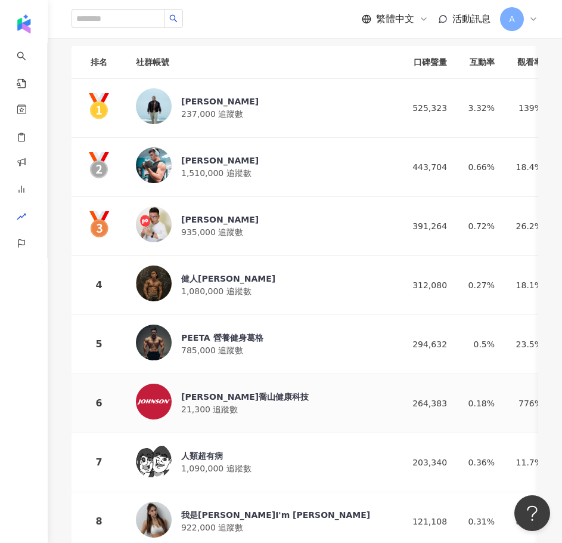
scroll to position [179, 0]
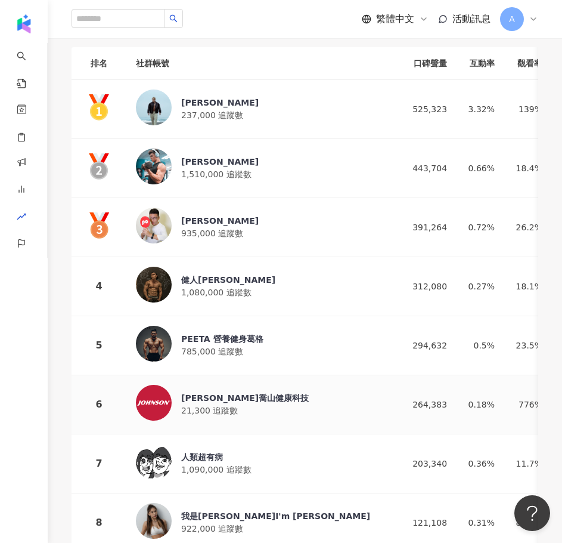
click at [233, 405] on span "21,300 追蹤數" at bounding box center [209, 410] width 57 height 10
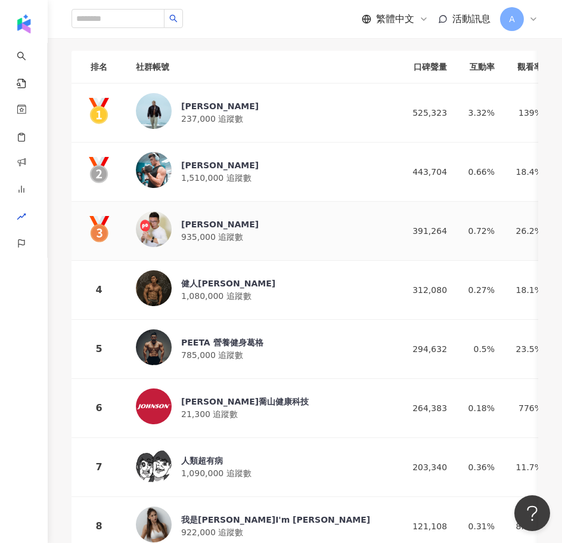
scroll to position [60, 0]
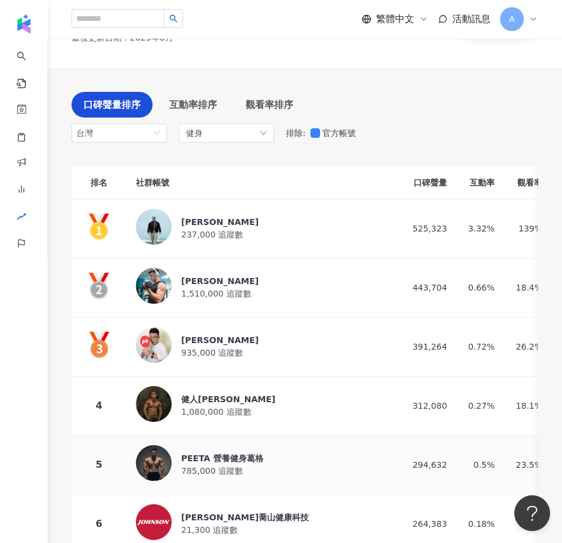
click at [237, 454] on div "PEETA 營養健身葛格" at bounding box center [222, 458] width 82 height 12
click at [216, 329] on div "阿翰 935,000 追蹤數" at bounding box center [256, 346] width 240 height 39
click at [236, 279] on div "Shuai Li" at bounding box center [220, 281] width 78 height 12
click at [187, 330] on div "阿翰 935,000 追蹤數" at bounding box center [256, 346] width 240 height 39
click at [193, 393] on div "健人蓋伊" at bounding box center [228, 399] width 94 height 12
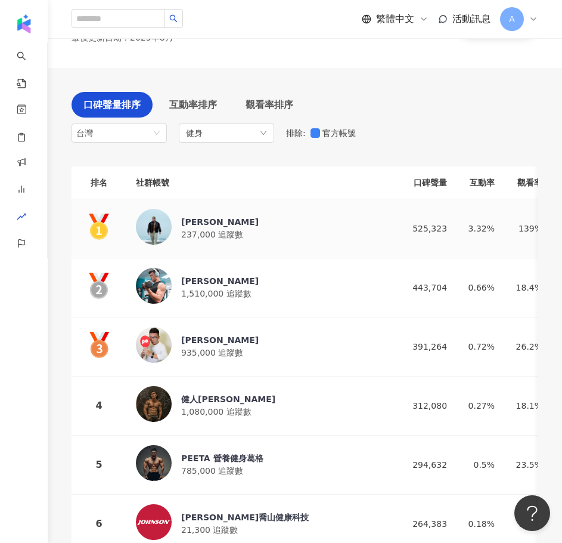
click at [216, 218] on div "Lin Ching Chieh" at bounding box center [220, 222] width 78 height 12
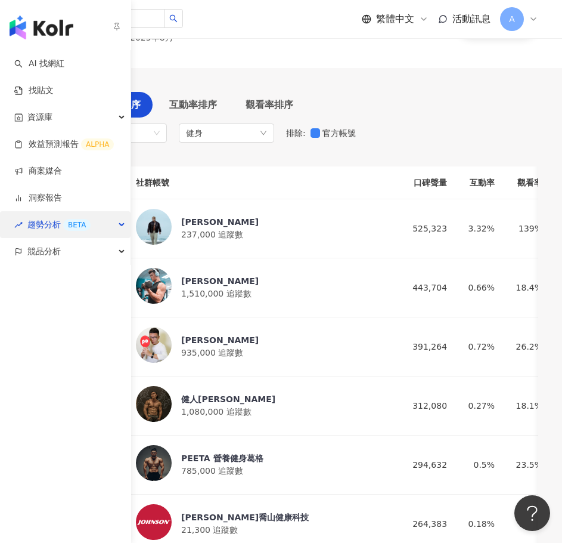
click at [57, 232] on span "趨勢分析 BETA" at bounding box center [58, 224] width 63 height 27
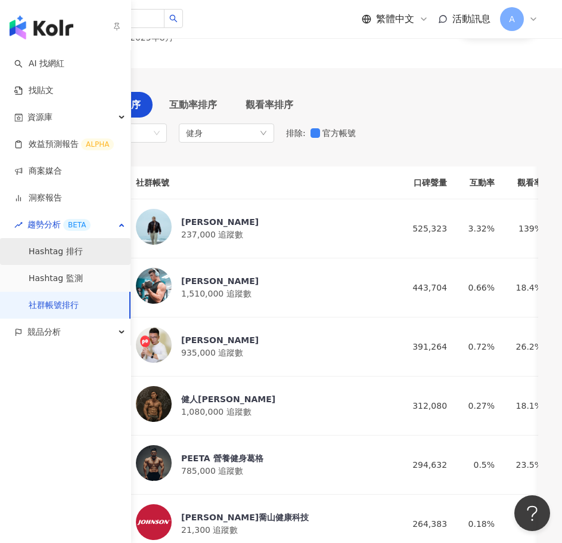
click at [83, 255] on link "Hashtag 排行" at bounding box center [56, 252] width 54 height 12
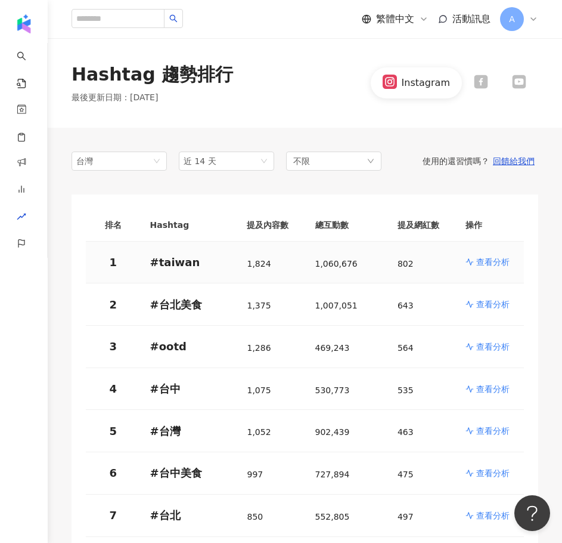
scroll to position [60, 0]
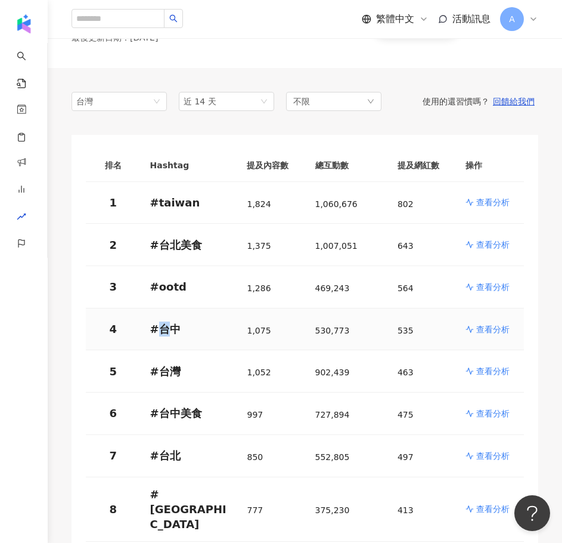
drag, startPoint x: 171, startPoint y: 333, endPoint x: 157, endPoint y: 330, distance: 14.6
click at [157, 330] on p "# 台中" at bounding box center [189, 328] width 78 height 15
drag, startPoint x: 184, startPoint y: 330, endPoint x: 160, endPoint y: 327, distance: 23.4
click at [160, 327] on p "# 台中" at bounding box center [189, 328] width 78 height 15
click at [493, 332] on p "查看分析" at bounding box center [492, 329] width 33 height 12
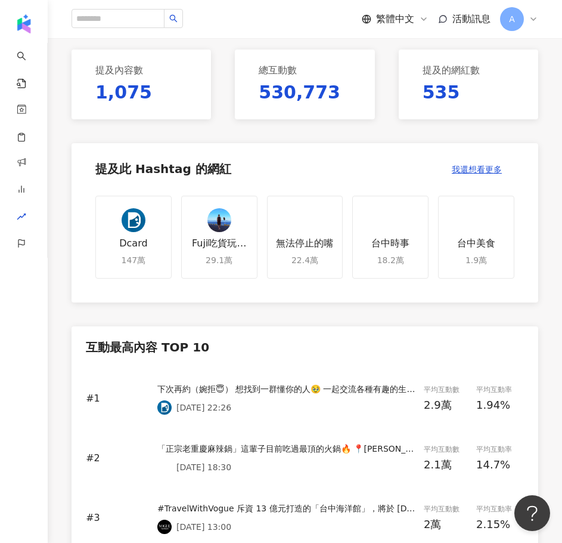
scroll to position [298, 0]
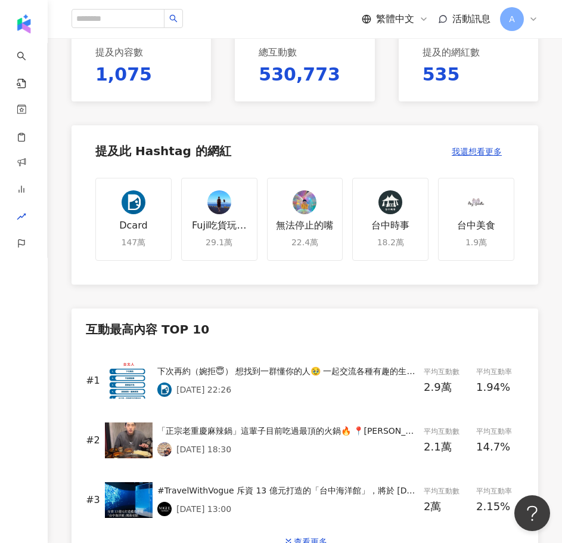
click at [309, 369] on div "下次再約（婉拒😇） 想找到一群懂你的人🥹 一起交流各種有趣的生活話題嗎？ 下載 Dcard 和上萬卡友一起討論🔥 － #dcard #閒聊板 #一秒分辨你是哪…" at bounding box center [288, 370] width 262 height 13
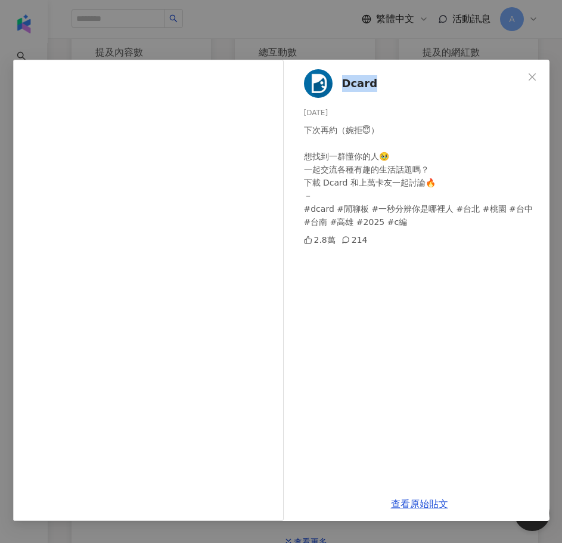
drag, startPoint x: 383, startPoint y: 85, endPoint x: 339, endPoint y: 85, distance: 43.5
click at [339, 85] on div "Dcard 2025/8/6 下次再約（婉拒😇） 想找到一群懂你的人🥹 一起交流各種有趣的生活話題嗎？ 下載 Dcard 和上萬卡友一起討論🔥 － #dcar…" at bounding box center [420, 273] width 260 height 427
drag, startPoint x: 412, startPoint y: 501, endPoint x: 395, endPoint y: 247, distance: 254.0
click at [412, 501] on link "查看原始貼文" at bounding box center [419, 503] width 57 height 11
click at [528, 77] on icon "close" at bounding box center [533, 77] width 10 height 10
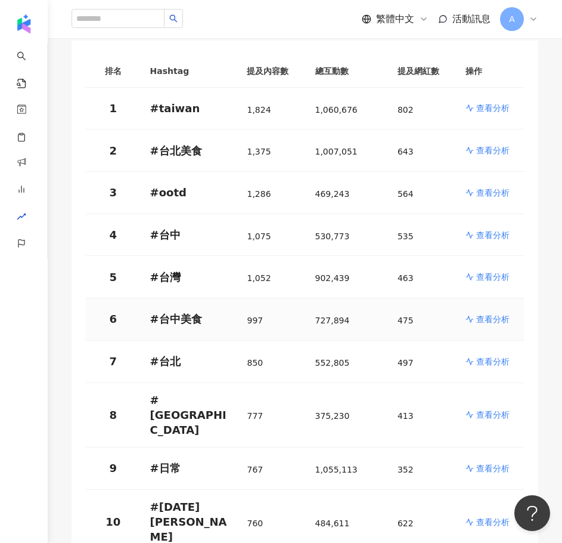
scroll to position [239, 0]
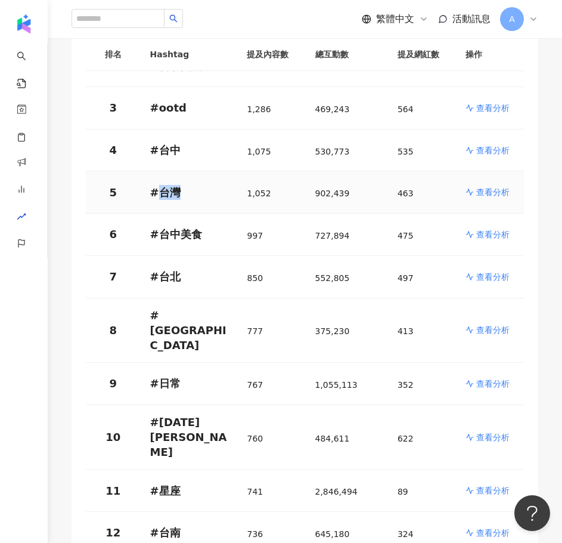
drag, startPoint x: 187, startPoint y: 189, endPoint x: 159, endPoint y: 191, distance: 28.7
click at [159, 191] on p "# 台灣" at bounding box center [189, 192] width 78 height 15
drag, startPoint x: 506, startPoint y: 197, endPoint x: 500, endPoint y: 218, distance: 22.4
click at [506, 197] on p "查看分析" at bounding box center [492, 192] width 33 height 12
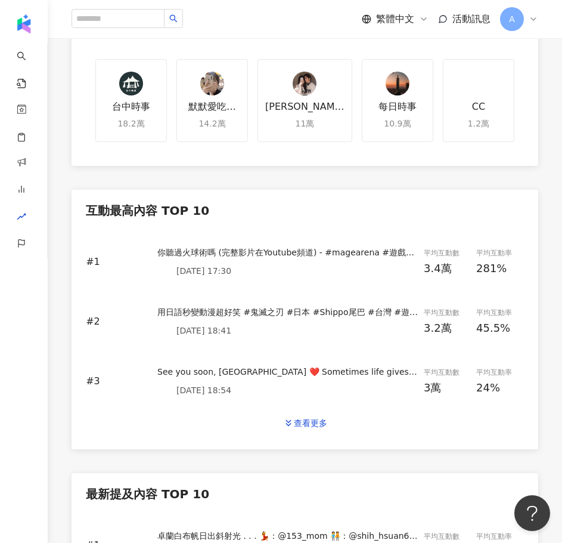
scroll to position [417, 0]
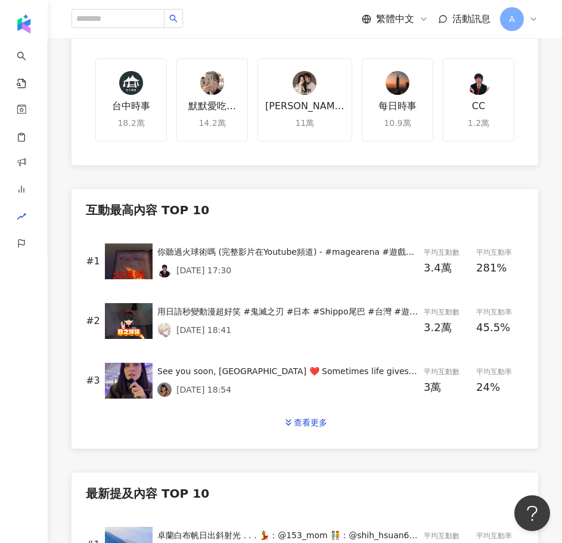
click at [307, 310] on div "用日語秒變動漫超好笑 #鬼滅之刃 #日本 #Shippo尾巴 #台灣 #遊戲 #日文" at bounding box center [288, 311] width 262 height 13
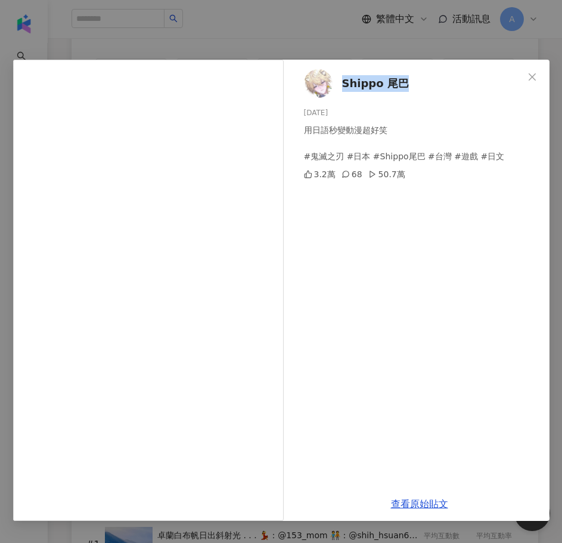
drag, startPoint x: 376, startPoint y: 83, endPoint x: 342, endPoint y: 83, distance: 34.6
click at [342, 83] on div "Shippo 尾巴 2025/8/5 用日語秒變動漫超好笑 #鬼滅之刃 #日本 #Shippo尾巴 #台灣 #遊戲 #日文 3.2萬 68 50.7萬" at bounding box center [420, 273] width 260 height 427
click at [432, 501] on link "查看原始貼文" at bounding box center [419, 503] width 57 height 11
click at [535, 77] on icon "close" at bounding box center [533, 77] width 10 height 10
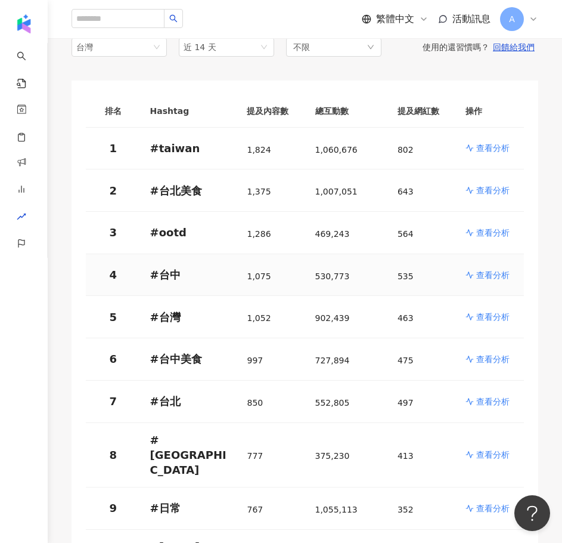
scroll to position [119, 0]
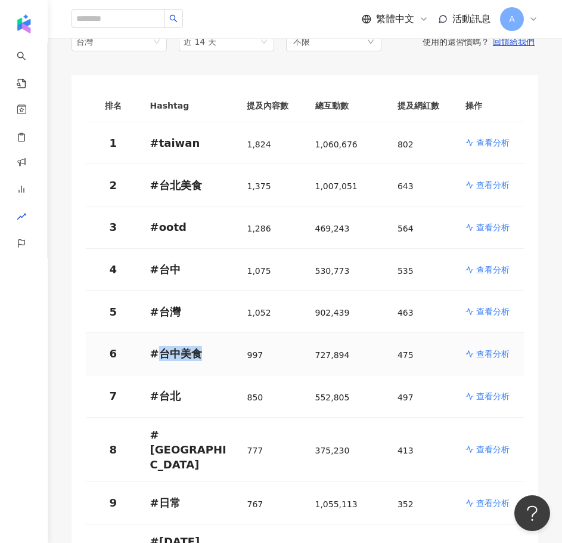
drag, startPoint x: 197, startPoint y: 351, endPoint x: 160, endPoint y: 351, distance: 37.6
click at [160, 351] on p "# 台中美食" at bounding box center [189, 353] width 78 height 15
click at [510, 355] on link "查看分析" at bounding box center [490, 354] width 49 height 12
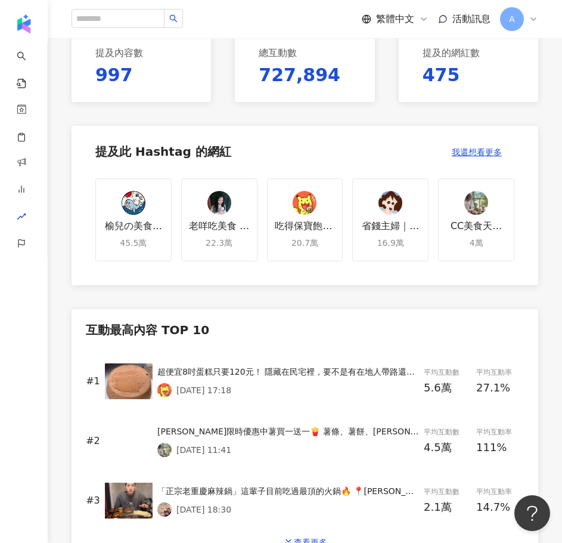
scroll to position [298, 0]
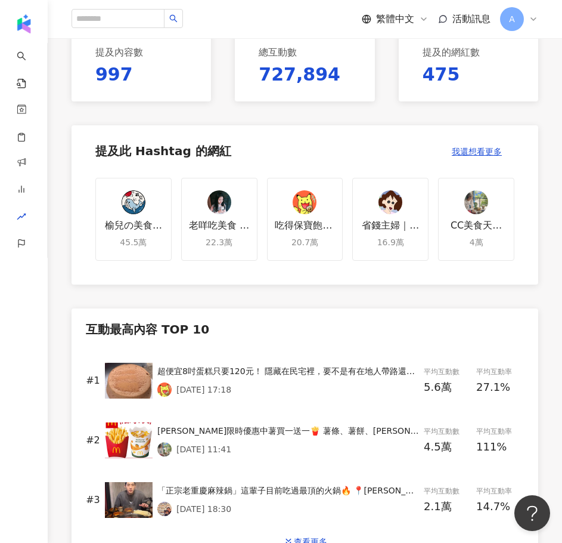
click at [305, 366] on div "超便宜8吋蛋糕只要120元！ 隱藏在民宅裡，要不是有在地人帶路還真的不知道😍😍 那天買的法芙娜巧克力和檸檬口味都蓬鬆軟綿很好吃 不會因為便宜就馬虎，大力推薦給…" at bounding box center [288, 370] width 262 height 13
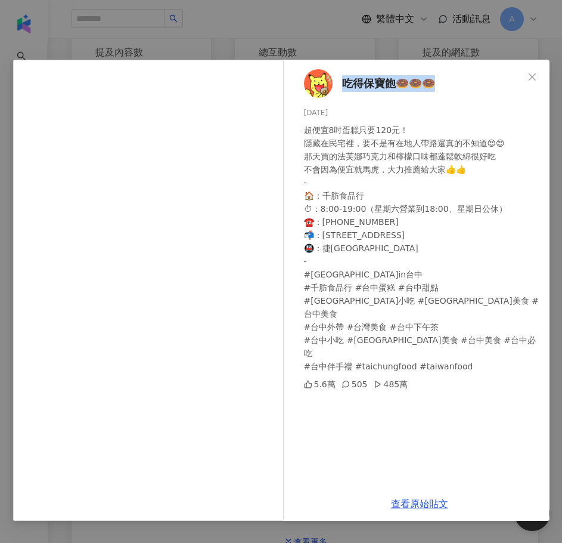
drag, startPoint x: 339, startPoint y: 76, endPoint x: 438, endPoint y: 82, distance: 99.2
click at [438, 82] on div "吃得保寶飽🍩🍩🍩 2025/8/3 超便宜8吋蛋糕只要120元！ 隱藏在民宅裡，要不是有在地人帶路還真的不知道😍😍 那天買的法芙娜巧克力和檸檬口味都蓬鬆軟綿很…" at bounding box center [420, 273] width 260 height 427
drag, startPoint x: 423, startPoint y: 499, endPoint x: 426, endPoint y: 493, distance: 6.1
click at [423, 499] on link "查看原始貼文" at bounding box center [419, 503] width 57 height 11
click at [532, 74] on icon "close" at bounding box center [533, 77] width 10 height 10
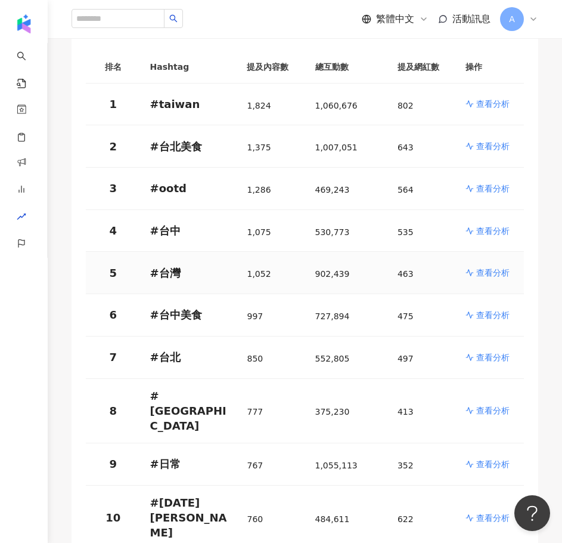
scroll to position [179, 0]
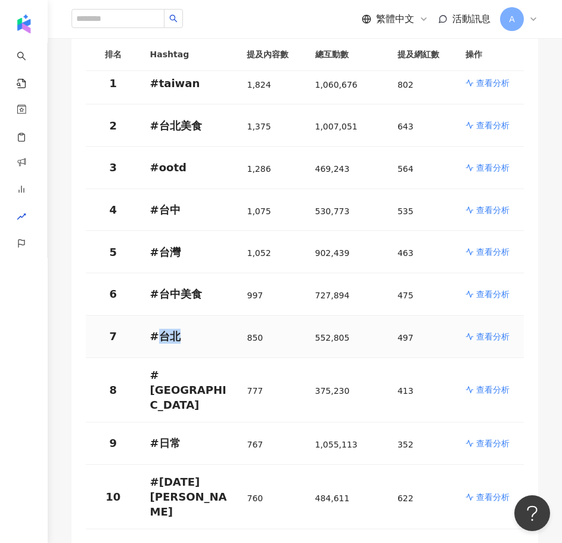
drag, startPoint x: 168, startPoint y: 335, endPoint x: 160, endPoint y: 335, distance: 7.8
click at [160, 335] on p "# 台北" at bounding box center [189, 336] width 78 height 15
click at [497, 336] on p "查看分析" at bounding box center [492, 336] width 33 height 12
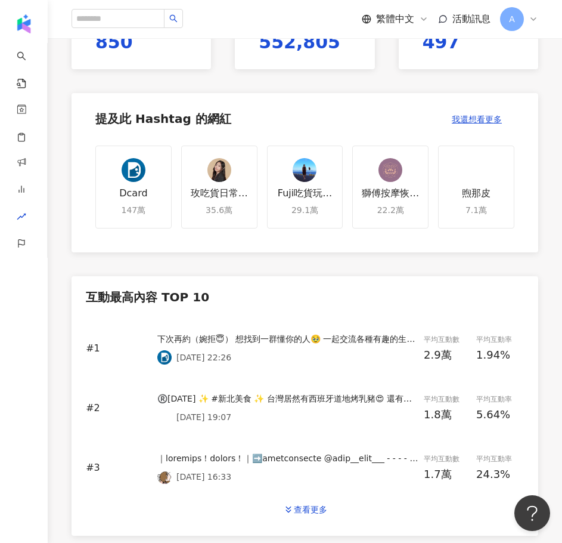
scroll to position [358, 0]
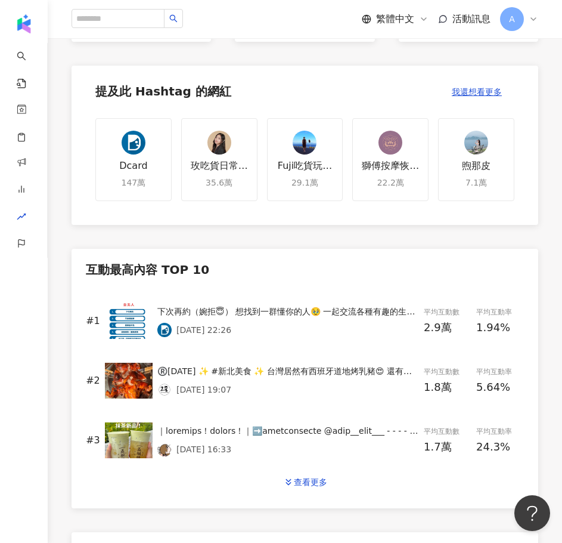
click at [279, 366] on div "®️2025/08/07 ✨ #新北美食 ✨ 台灣居然有西班牙道地烤乳豬😍 還有多種道地西班牙菜很酷欸🥰 / [ Tapas J西班牙餐廳 ] 我們就是為了這…" at bounding box center [288, 370] width 262 height 13
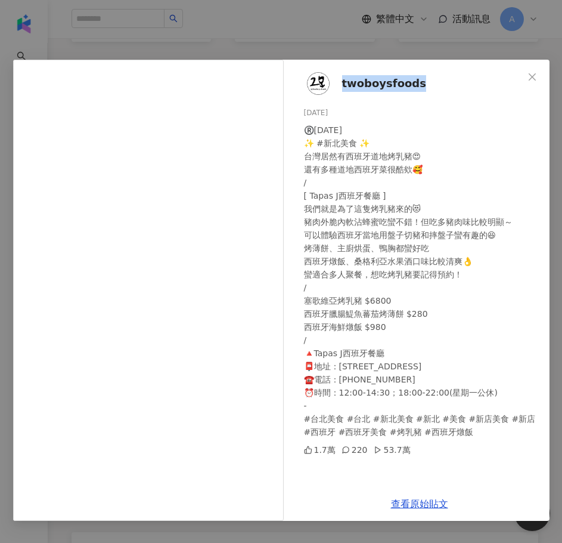
drag, startPoint x: 438, startPoint y: 84, endPoint x: 349, endPoint y: 85, distance: 88.9
click at [342, 81] on div "twoboysfoods 2025/8/7 ®️2025/08/07 ✨ #新北美食 ✨ 台灣居然有西班牙道地烤乳豬😍 還有多種道地西班牙菜很酷欸🥰 / [ …" at bounding box center [420, 273] width 260 height 427
drag, startPoint x: 423, startPoint y: 503, endPoint x: 426, endPoint y: 417, distance: 86.5
click at [423, 503] on link "查看原始貼文" at bounding box center [419, 503] width 57 height 11
drag, startPoint x: 529, startPoint y: 76, endPoint x: 10, endPoint y: 10, distance: 523.1
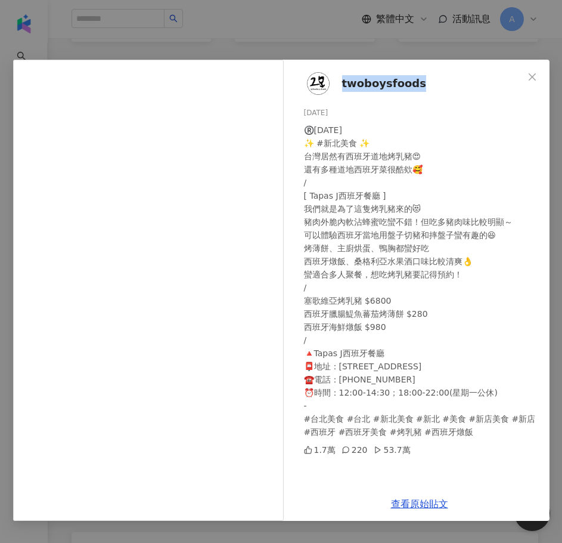
click at [529, 76] on icon "close" at bounding box center [533, 77] width 10 height 10
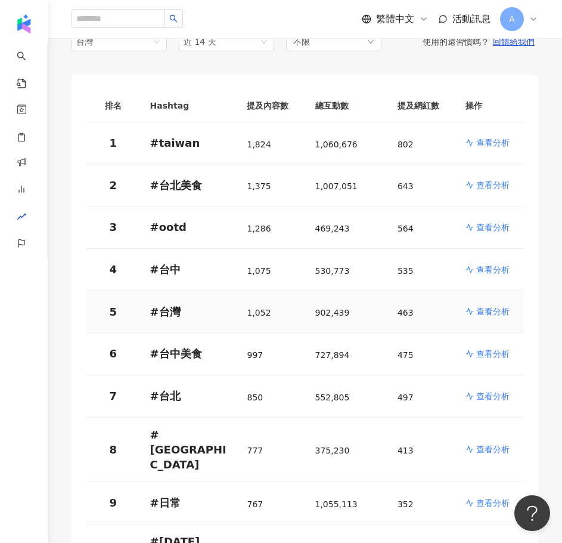
scroll to position [179, 0]
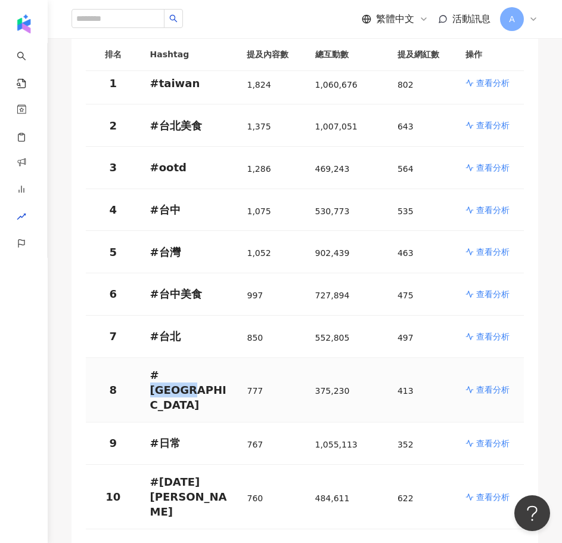
drag, startPoint x: 184, startPoint y: 379, endPoint x: 156, endPoint y: 378, distance: 28.0
click at [156, 378] on p "# taipei" at bounding box center [189, 389] width 78 height 45
click at [499, 383] on p "查看分析" at bounding box center [492, 389] width 33 height 12
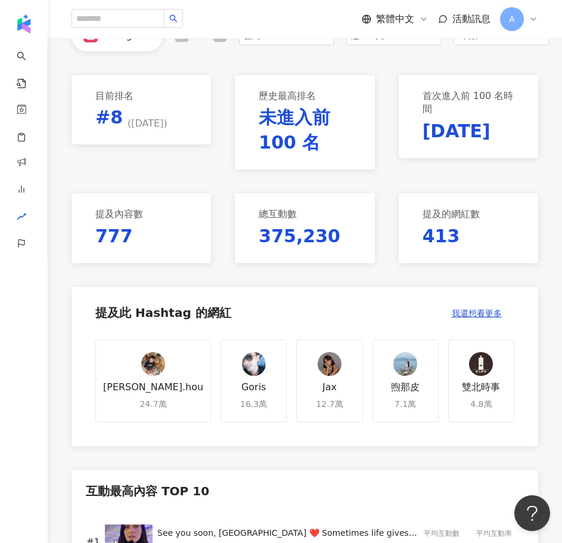
scroll to position [358, 0]
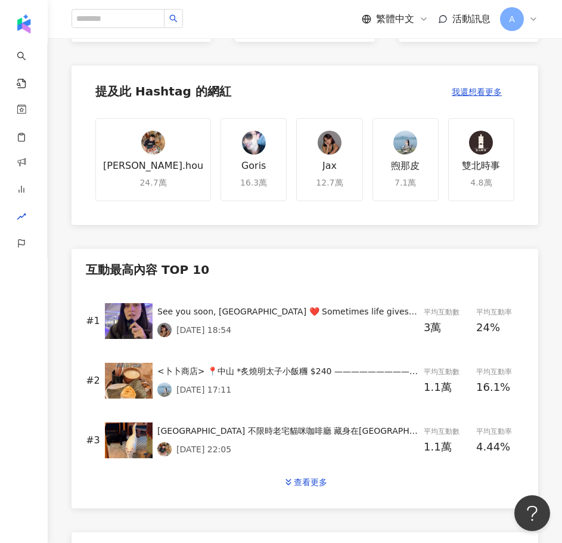
click at [233, 310] on div "See you soon, Taiwan ❤️ Sometimes life gives you not just a new chapter, but an…" at bounding box center [288, 311] width 262 height 13
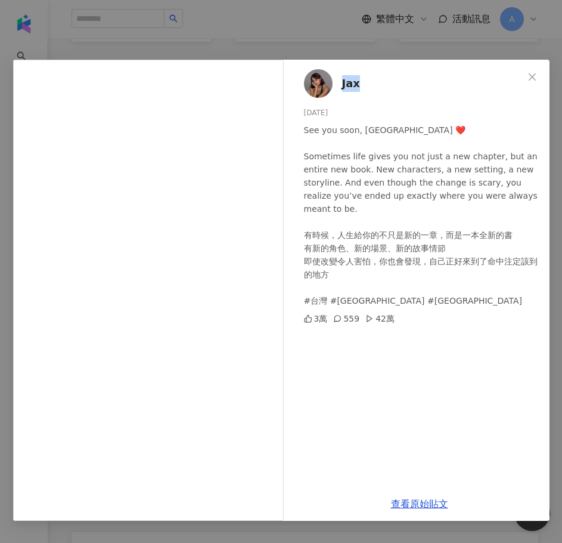
drag, startPoint x: 362, startPoint y: 84, endPoint x: 342, endPoint y: 83, distance: 19.7
click at [342, 83] on div "Jax 2025/8/11 See you soon, Taiwan ❤️ Sometimes life gives you not just a new c…" at bounding box center [420, 273] width 260 height 427
drag, startPoint x: 422, startPoint y: 503, endPoint x: 417, endPoint y: 470, distance: 33.8
click at [422, 503] on link "查看原始貼文" at bounding box center [419, 503] width 57 height 11
click at [525, 74] on span "Close" at bounding box center [533, 77] width 24 height 10
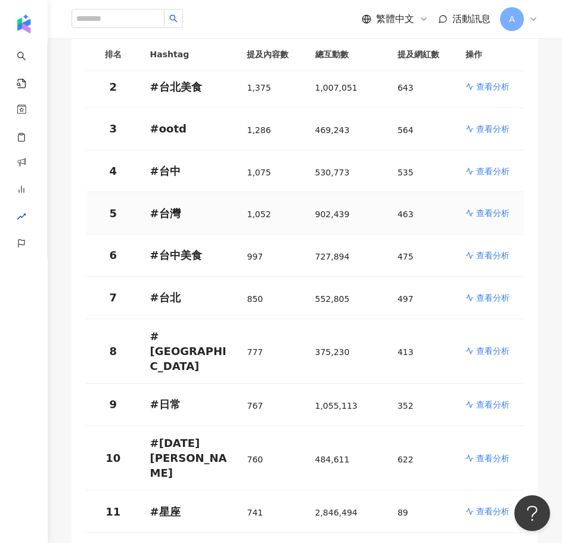
scroll to position [239, 0]
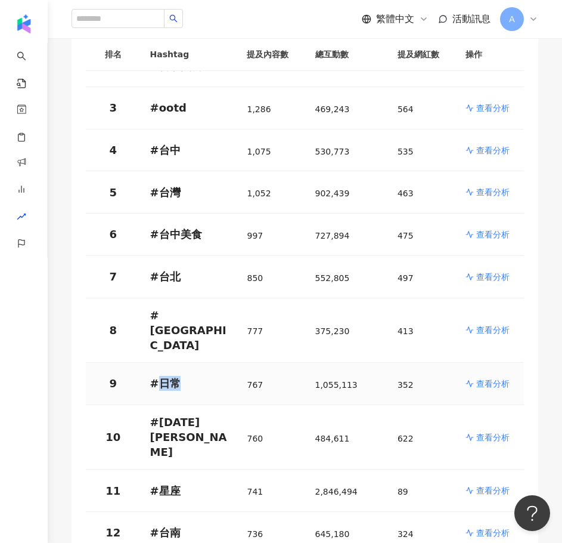
drag, startPoint x: 178, startPoint y: 363, endPoint x: 158, endPoint y: 361, distance: 20.4
click at [158, 376] on p "# 日常" at bounding box center [189, 383] width 78 height 15
click at [484, 377] on p "查看分析" at bounding box center [492, 383] width 33 height 12
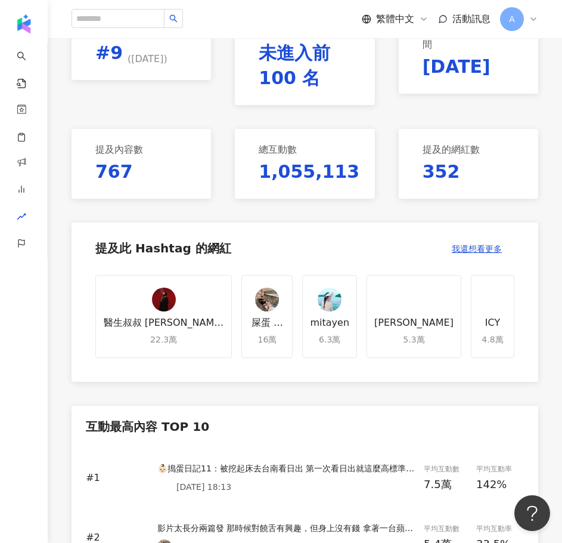
scroll to position [358, 0]
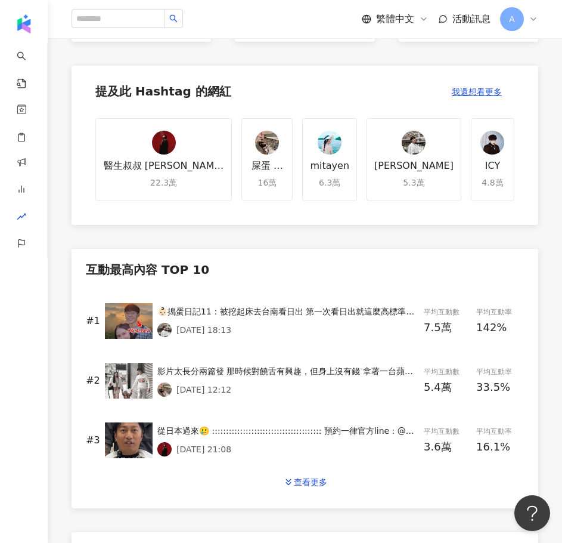
click at [324, 308] on div "👶🏻搗蛋日記11：被挖起床去台南看日出 第一次看日出就這麼高標準…以後怎麼辦🥹 📍臺南二寮觀日亭🌞 #情侶日常 #情侶 #可愛 #搞笑情侶 #有趣 #情侶活動…" at bounding box center [288, 311] width 262 height 13
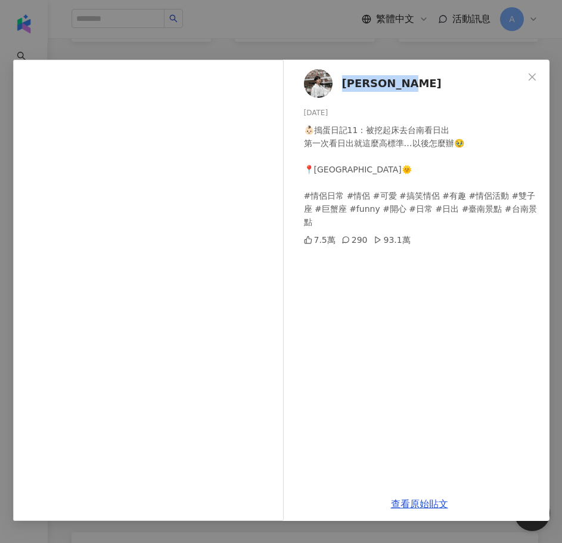
drag, startPoint x: 439, startPoint y: 89, endPoint x: 544, endPoint y: 225, distance: 172.1
click at [346, 91] on div "Weiren Liu 2025/8/2 👶🏻搗蛋日記11：被挖起床去台南看日出 第一次看日出就這麼高標準…以後怎麼辦🥹 📍臺南二寮觀日亭🌞 #情侶日常 #情侶…" at bounding box center [420, 273] width 260 height 427
click at [434, 500] on link "查看原始貼文" at bounding box center [419, 503] width 57 height 11
drag, startPoint x: 525, startPoint y: 72, endPoint x: 455, endPoint y: 72, distance: 70.4
click at [527, 72] on span "Close" at bounding box center [533, 77] width 24 height 10
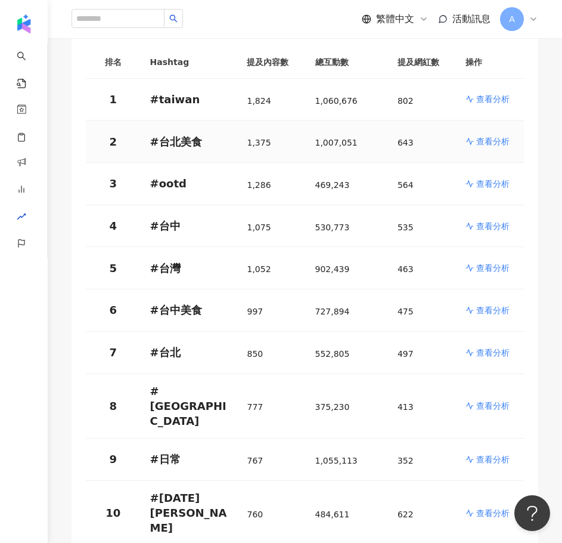
scroll to position [239, 0]
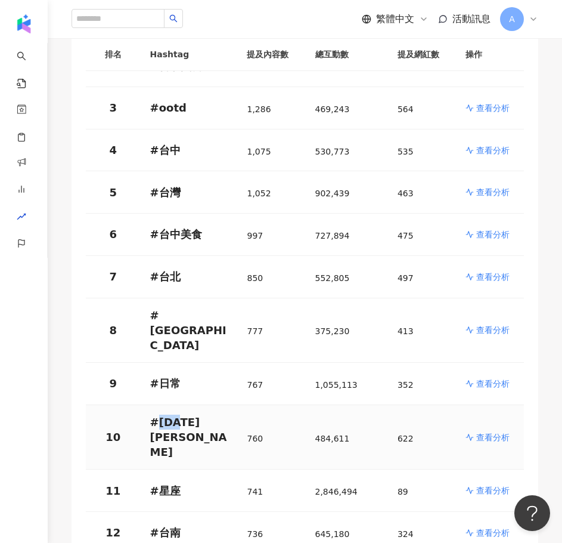
drag, startPoint x: 190, startPoint y: 401, endPoint x: 159, endPoint y: 401, distance: 31.0
click at [159, 414] on p "# 父親節" at bounding box center [189, 436] width 78 height 45
click at [492, 431] on p "查看分析" at bounding box center [492, 437] width 33 height 12
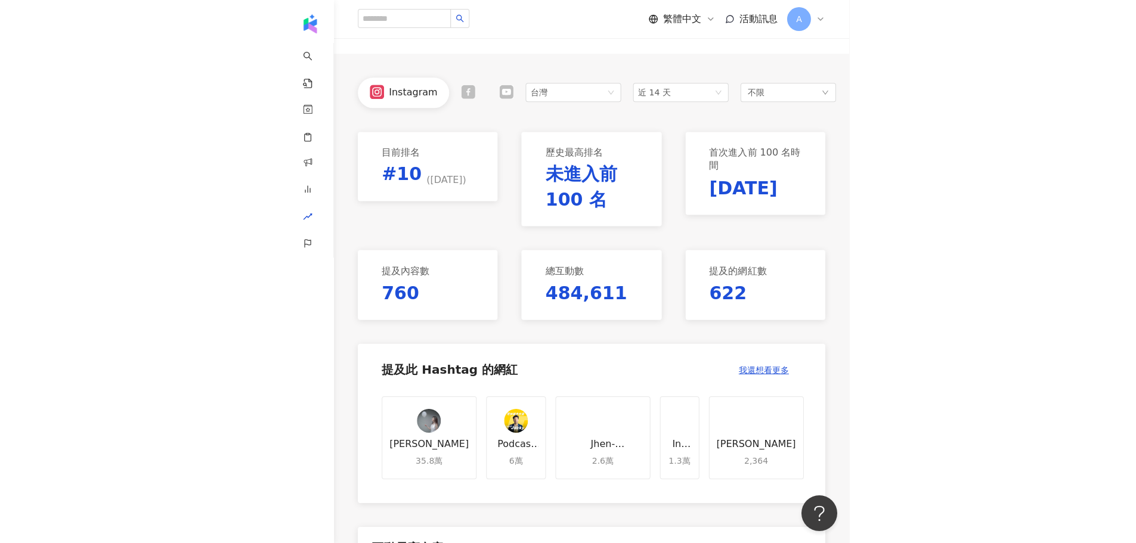
scroll to position [298, 0]
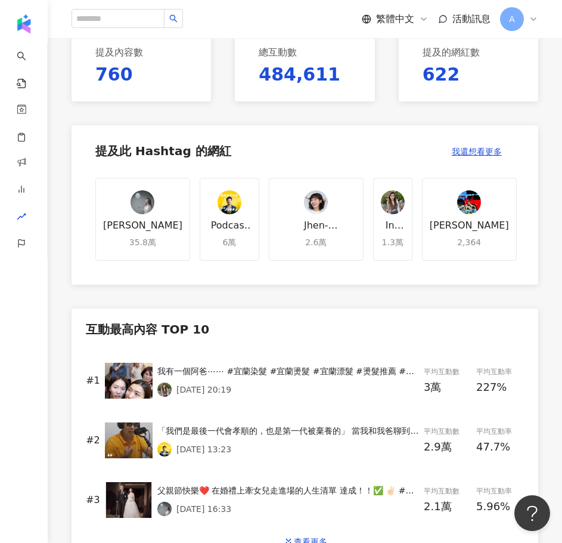
click at [270, 367] on div "我有一個阿爸⋯⋯ #宜蘭染髮 #宜蘭燙髮 #宜蘭漂髮 #燙髮推薦 #漂髮推薦 #宜蘭推薦髮廊 #家人 #家人❤️ #父親節快樂 #母親 #父親節" at bounding box center [288, 370] width 262 height 13
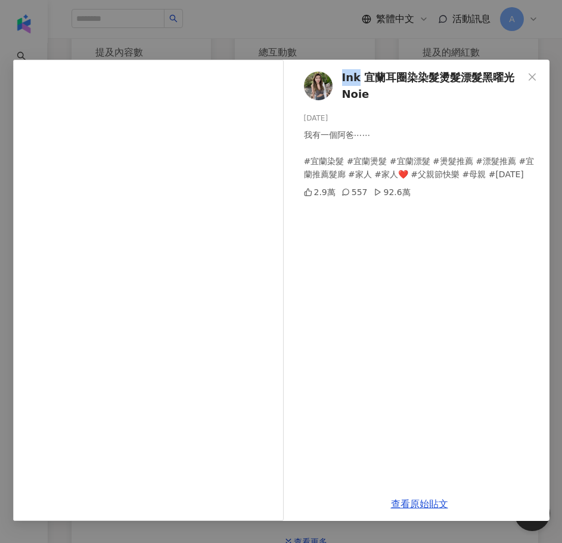
drag, startPoint x: 337, startPoint y: 67, endPoint x: 359, endPoint y: 79, distance: 25.1
click at [359, 79] on div "Ink 宜蘭耳圈染染髮燙髮漂髮黑曜光Noie 2025/8/8 我有一個阿爸⋯⋯ #宜蘭染髮 #宜蘭燙髮 #宜蘭漂髮 #燙髮推薦 #漂髮推薦 #宜蘭推薦髮廊 …" at bounding box center [420, 273] width 260 height 427
click at [377, 80] on span "Ink 宜蘭耳圈染染髮燙髮漂髮黑曜光Noie" at bounding box center [432, 86] width 181 height 34
click at [426, 507] on link "查看原始貼文" at bounding box center [419, 503] width 57 height 11
click at [531, 79] on icon "close" at bounding box center [533, 77] width 10 height 10
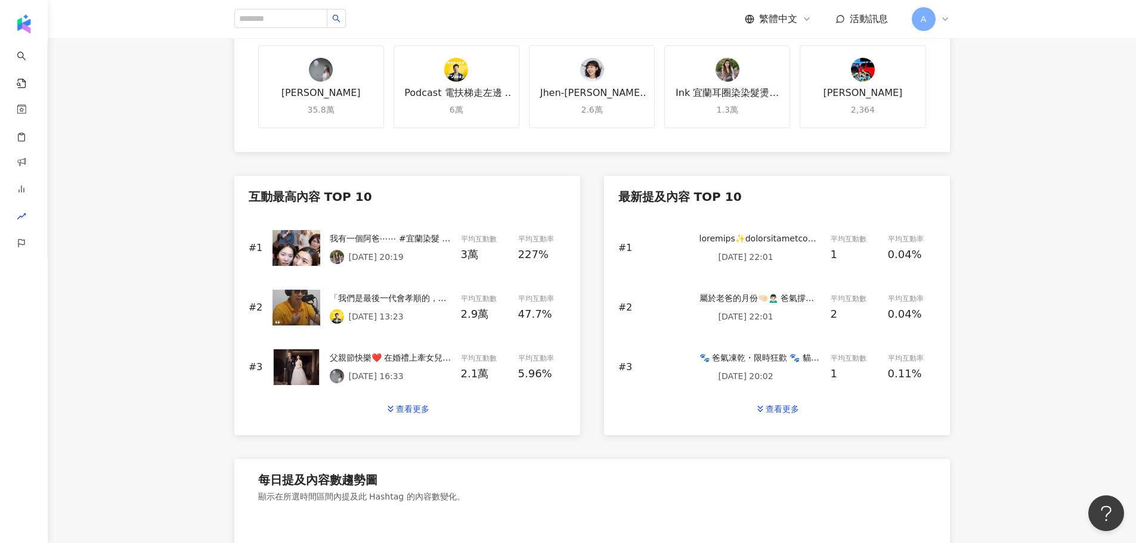
scroll to position [537, 0]
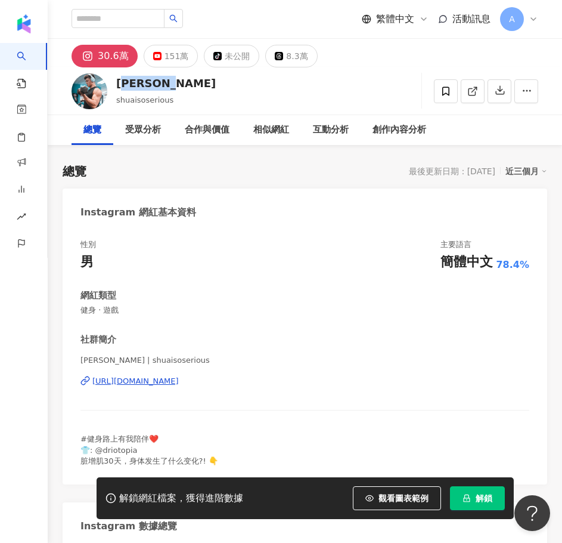
drag, startPoint x: 153, startPoint y: 88, endPoint x: 114, endPoint y: 87, distance: 38.8
click at [114, 87] on div "Shuai Li shuaisoserious 追蹤數 305,796 互動率 5.86% 觀看率 151%" at bounding box center [305, 90] width 515 height 47
drag, startPoint x: 239, startPoint y: 381, endPoint x: 239, endPoint y: 367, distance: 14.3
click at [179, 381] on div "https://www.instagram.com/shuaisoserious/" at bounding box center [135, 381] width 86 height 11
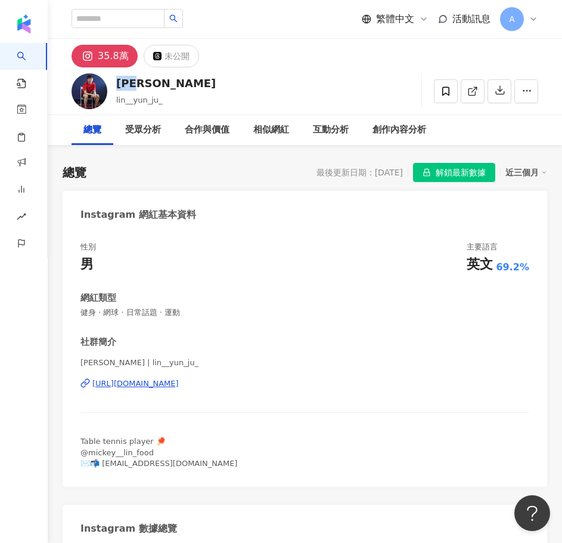
drag, startPoint x: 144, startPoint y: 81, endPoint x: 116, endPoint y: 83, distance: 28.1
click at [116, 83] on div "林昀儒 lin__yun_ju_ 追蹤數 358,255 互動率 2.79% 觀看率 65.4%" at bounding box center [305, 90] width 515 height 47
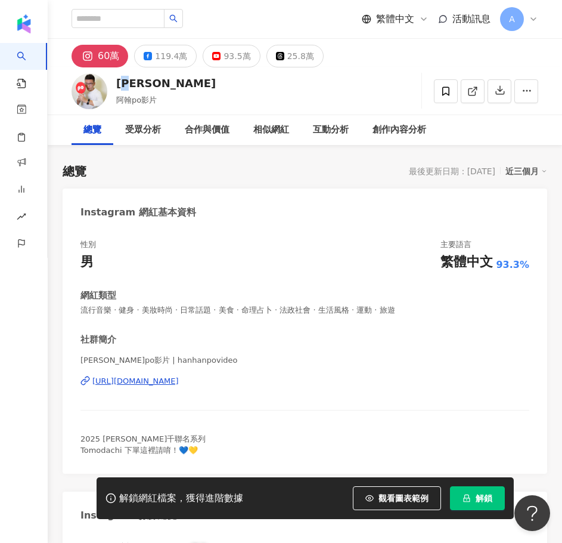
drag, startPoint x: 141, startPoint y: 82, endPoint x: 546, endPoint y: 292, distance: 455.5
click at [117, 81] on div "阿翰" at bounding box center [166, 83] width 100 height 15
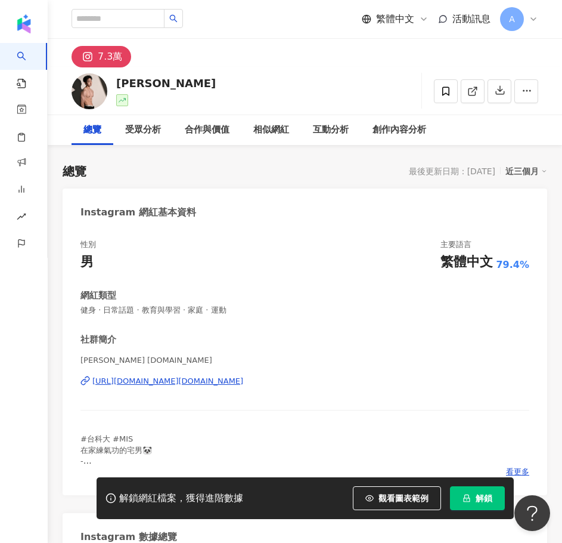
drag, startPoint x: 158, startPoint y: 86, endPoint x: 112, endPoint y: 85, distance: 46.0
click at [112, 85] on div "陳昱嘉 追蹤數 72,862 互動率 105% 觀看率 2,361%" at bounding box center [305, 90] width 515 height 47
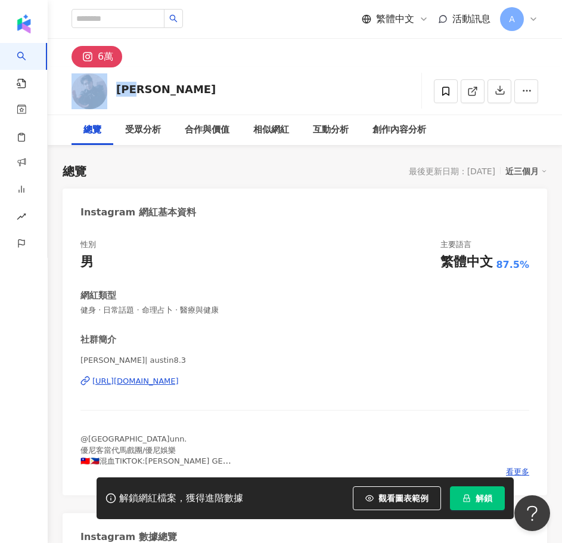
drag, startPoint x: 155, startPoint y: 89, endPoint x: 110, endPoint y: 89, distance: 44.7
click at [110, 89] on div "楊峻毅 追蹤數 60,436 互動率 558% 觀看率 21,515%" at bounding box center [305, 90] width 515 height 47
copy div "楊峻毅"
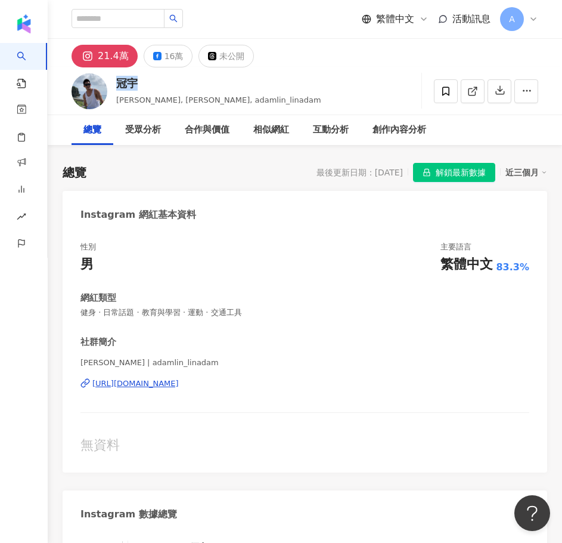
drag, startPoint x: 141, startPoint y: 86, endPoint x: 119, endPoint y: 84, distance: 22.2
click at [119, 84] on div "冠宇" at bounding box center [218, 83] width 205 height 15
copy div "冠宇"
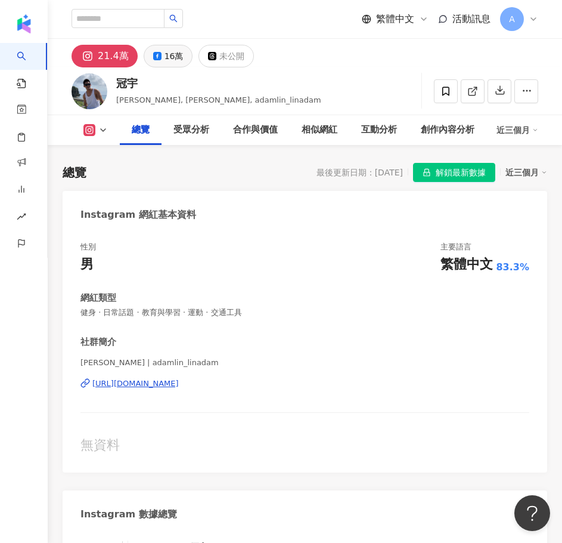
click at [159, 60] on button "16萬" at bounding box center [168, 56] width 49 height 23
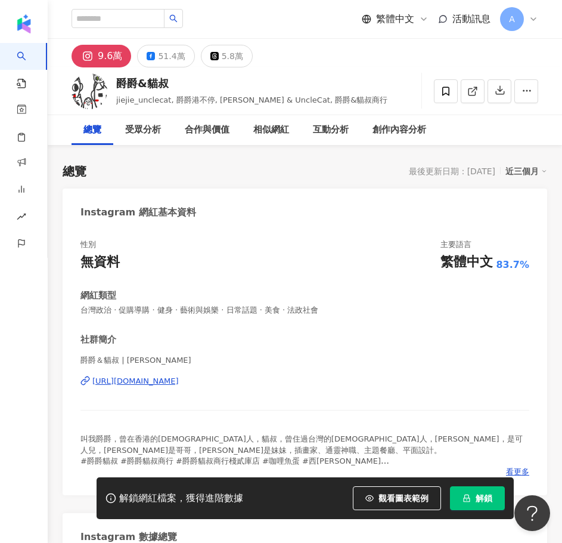
click at [163, 60] on div "51.4萬" at bounding box center [171, 56] width 27 height 17
drag, startPoint x: 172, startPoint y: 86, endPoint x: 264, endPoint y: 131, distance: 102.7
click at [120, 81] on div "爵爵&貓叔" at bounding box center [251, 83] width 271 height 15
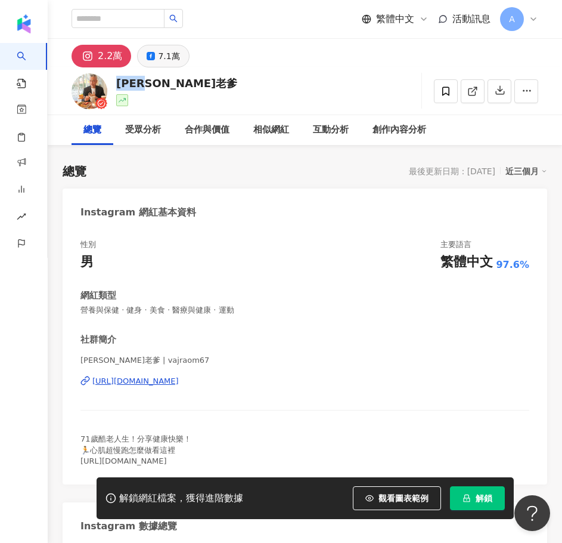
drag, startPoint x: 160, startPoint y: 86, endPoint x: 157, endPoint y: 65, distance: 21.0
click at [114, 85] on div "[PERSON_NAME]老爹 追蹤數 21,716 互動率 6.6% 觀看率 471%" at bounding box center [305, 90] width 515 height 47
click at [165, 58] on div "7.1萬" at bounding box center [168, 56] width 21 height 17
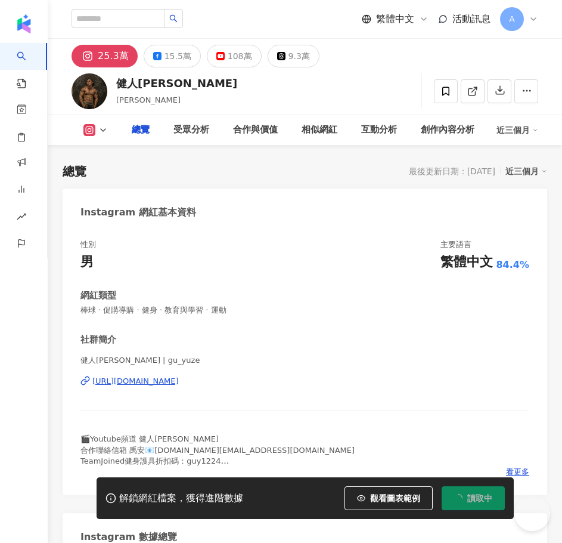
click at [161, 59] on button "15.5萬" at bounding box center [172, 56] width 57 height 23
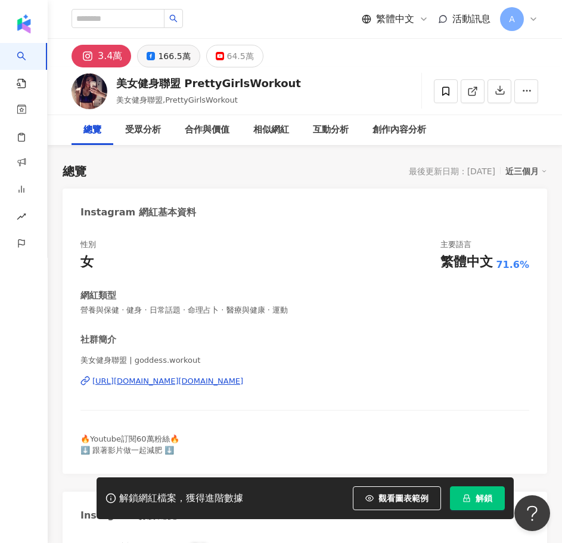
click at [152, 58] on icon at bounding box center [151, 56] width 8 height 8
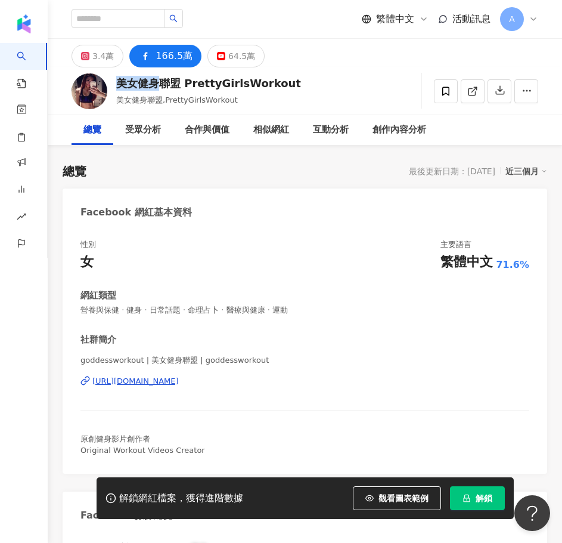
drag, startPoint x: 117, startPoint y: 82, endPoint x: 181, endPoint y: 82, distance: 63.8
click at [181, 82] on div "美女健身聯盟 PrettyGirlsWorkout" at bounding box center [208, 83] width 185 height 15
drag, startPoint x: 171, startPoint y: 385, endPoint x: 162, endPoint y: 381, distance: 9.6
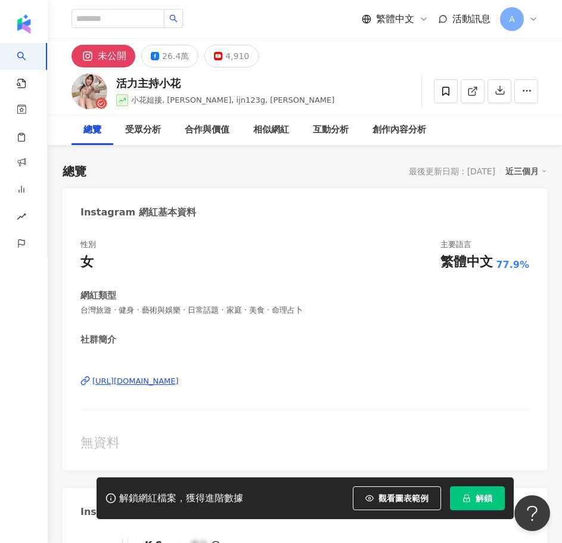
click at [172, 60] on div "26.4萬" at bounding box center [175, 56] width 27 height 17
drag, startPoint x: 179, startPoint y: 84, endPoint x: 247, endPoint y: 115, distance: 74.7
click at [114, 86] on div "活力主持小花 小花姐接, Jessie小花, ijn123g, Hua Dai 追蹤數 無資料 互動率 無資料 觀看率 無資料" at bounding box center [305, 90] width 515 height 47
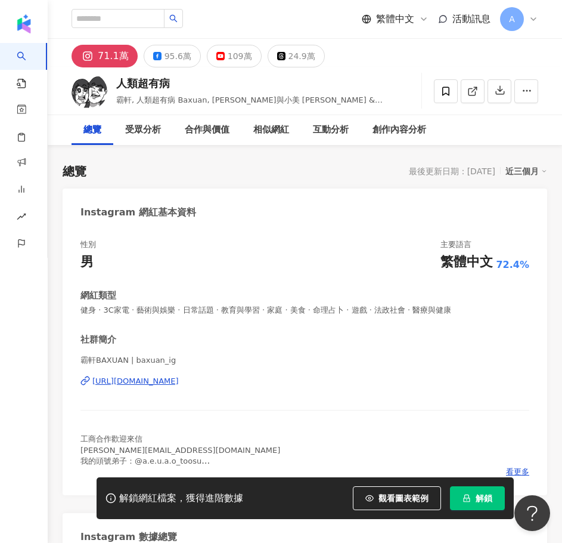
click at [228, 59] on div "109萬" at bounding box center [240, 56] width 24 height 17
drag, startPoint x: 169, startPoint y: 86, endPoint x: 120, endPoint y: 85, distance: 48.9
click at [119, 83] on div "人類超有病" at bounding box center [259, 83] width 287 height 15
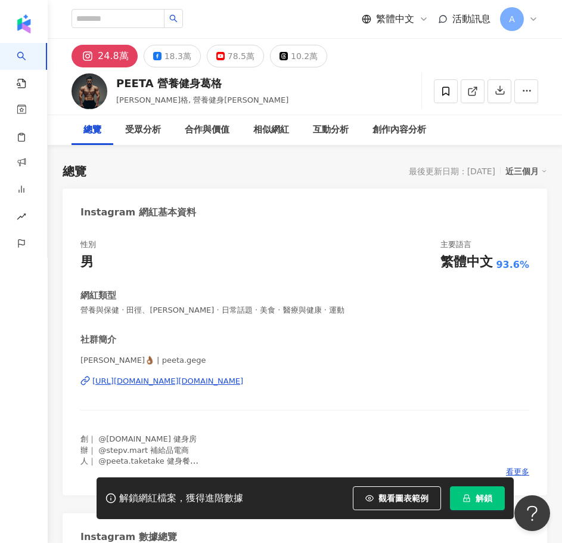
click at [240, 58] on div "78.5萬" at bounding box center [241, 56] width 27 height 17
drag, startPoint x: 222, startPoint y: 82, endPoint x: 117, endPoint y: 83, distance: 105.0
click at [117, 83] on div "PEETA 營養健身葛格" at bounding box center [202, 83] width 172 height 15
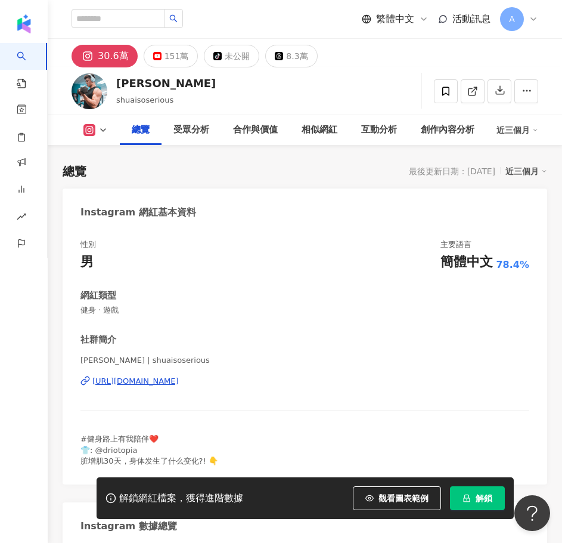
click at [165, 57] on div "151萬" at bounding box center [177, 56] width 24 height 17
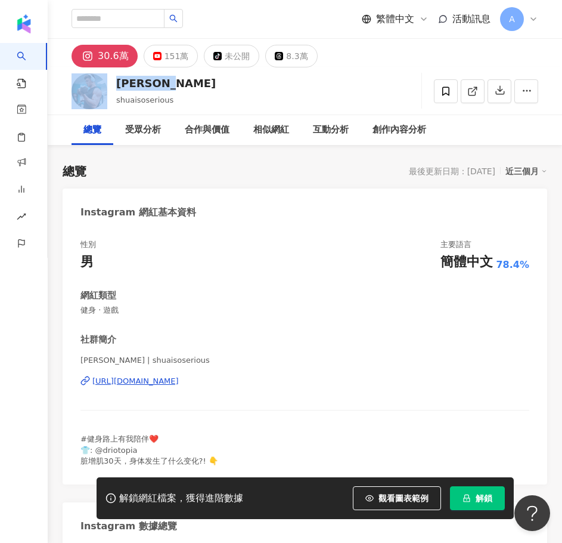
drag, startPoint x: 170, startPoint y: 84, endPoint x: 106, endPoint y: 82, distance: 63.9
click at [106, 82] on div "Shuai Li shuaisoserious 追蹤數 305,796 互動率 5.86% 觀看率 151%" at bounding box center [305, 90] width 515 height 47
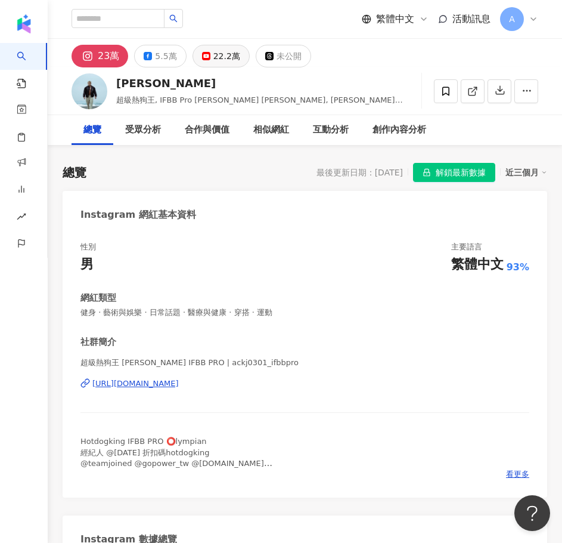
click at [234, 66] on button "22.2萬" at bounding box center [221, 56] width 57 height 23
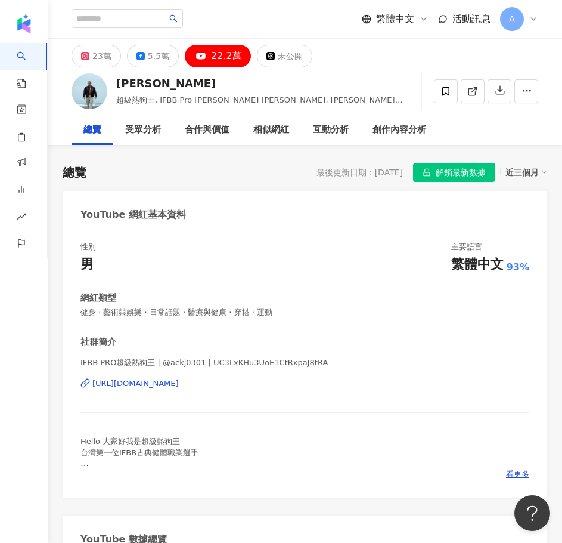
drag, startPoint x: 213, startPoint y: 82, endPoint x: 113, endPoint y: 82, distance: 99.6
click at [113, 82] on div "[PERSON_NAME] 超級熱狗王, IFBB Pro [PERSON_NAME] [PERSON_NAME], [PERSON_NAME], ackj0…" at bounding box center [305, 90] width 515 height 47
drag, startPoint x: 156, startPoint y: 363, endPoint x: 78, endPoint y: 359, distance: 77.6
click at [78, 359] on div "性別 男 主要語言 繁體中文 93% 網紅類型 健身 · 藝術與娛樂 · 日常話題 · 醫療與健康 · 穿搭 · 運動 社群簡介 IFBB PRO超級熱狗王 …" at bounding box center [305, 364] width 485 height 268
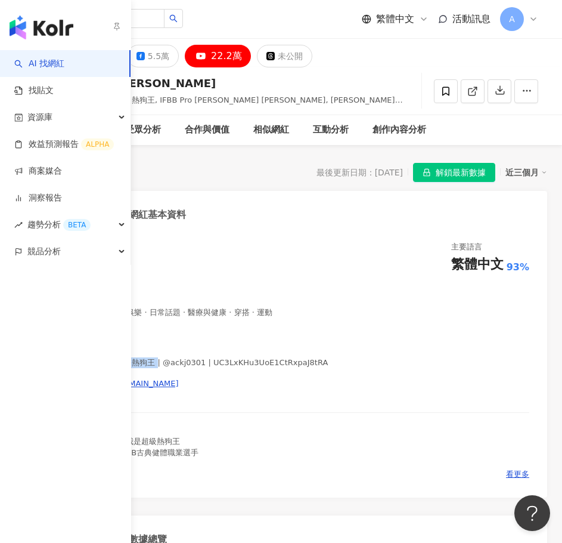
click at [114, 25] on icon "button" at bounding box center [117, 26] width 10 height 10
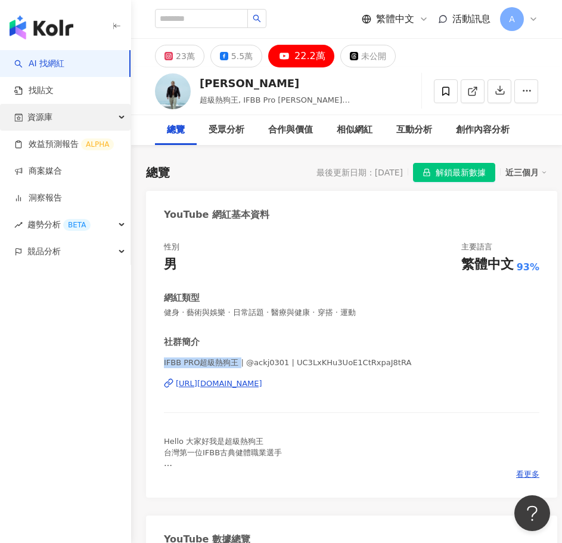
click at [117, 119] on div "資源庫" at bounding box center [65, 117] width 131 height 27
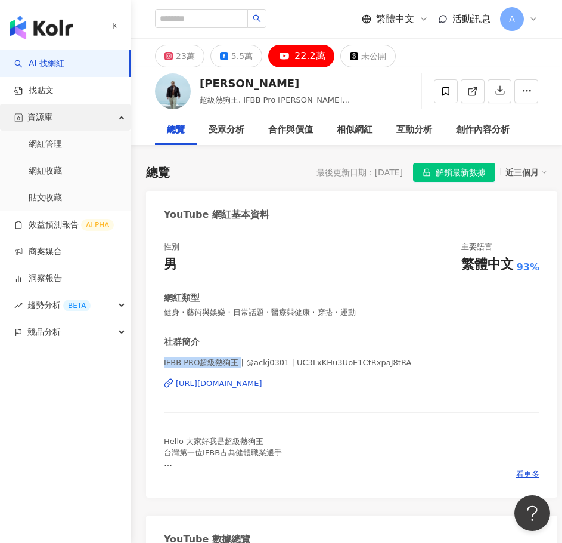
click at [117, 119] on div "資源庫" at bounding box center [65, 117] width 131 height 27
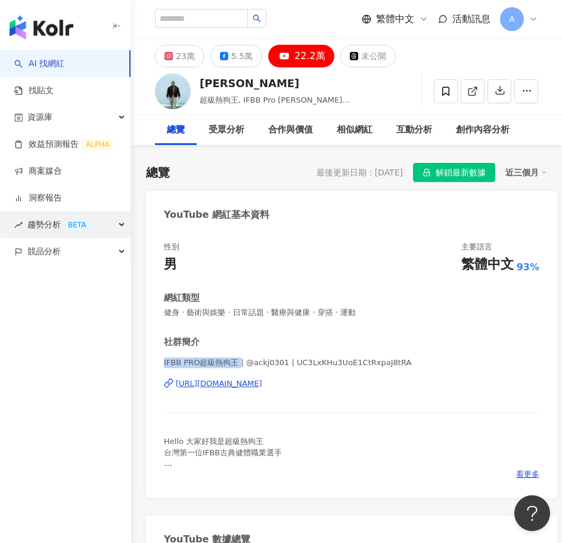
click at [103, 224] on div "趨勢分析 BETA" at bounding box center [65, 224] width 131 height 27
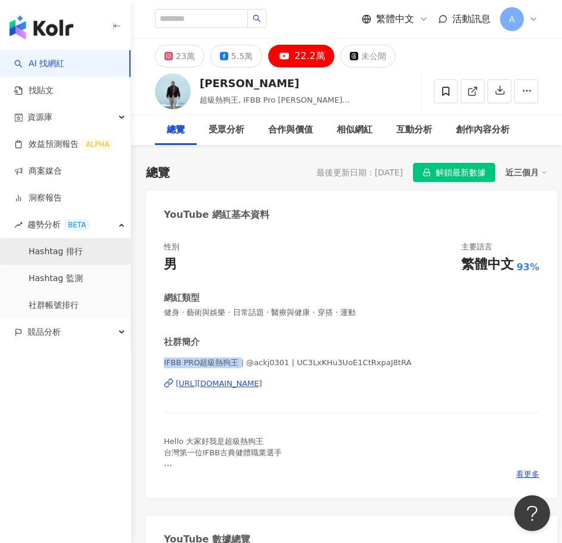
click at [83, 257] on link "Hashtag 排行" at bounding box center [56, 252] width 54 height 12
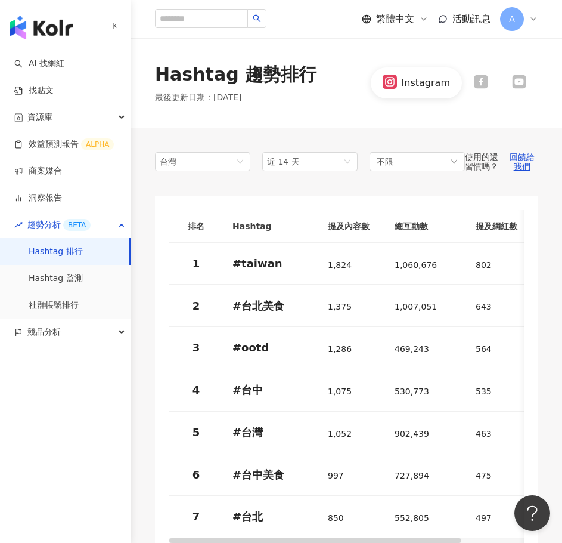
click at [118, 21] on button "button" at bounding box center [117, 27] width 10 height 26
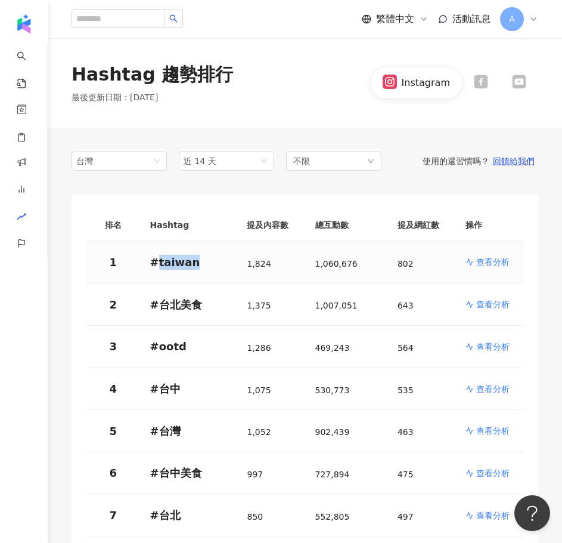
drag, startPoint x: 196, startPoint y: 265, endPoint x: 156, endPoint y: 263, distance: 40.6
click at [156, 263] on p "# taiwan" at bounding box center [189, 262] width 78 height 15
drag, startPoint x: 160, startPoint y: 305, endPoint x: 199, endPoint y: 307, distance: 39.4
click at [199, 307] on p "# 台北美食" at bounding box center [189, 304] width 78 height 15
drag, startPoint x: 154, startPoint y: 347, endPoint x: 199, endPoint y: 343, distance: 44.9
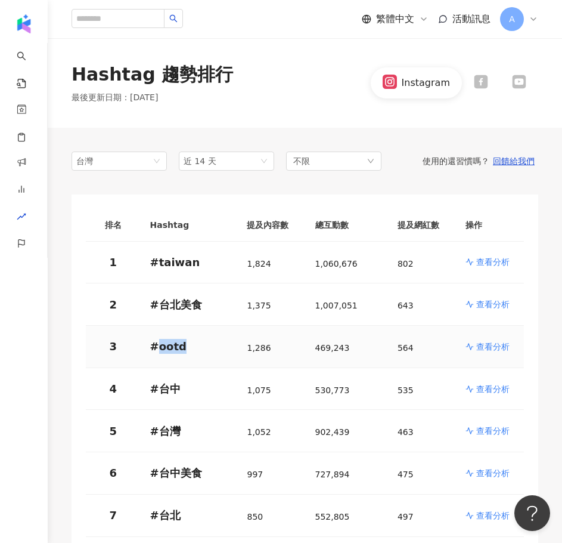
click at [192, 344] on p "# ootd" at bounding box center [189, 346] width 78 height 15
drag, startPoint x: 157, startPoint y: 391, endPoint x: 180, endPoint y: 390, distance: 23.3
click at [180, 390] on p "# 台中" at bounding box center [189, 388] width 78 height 15
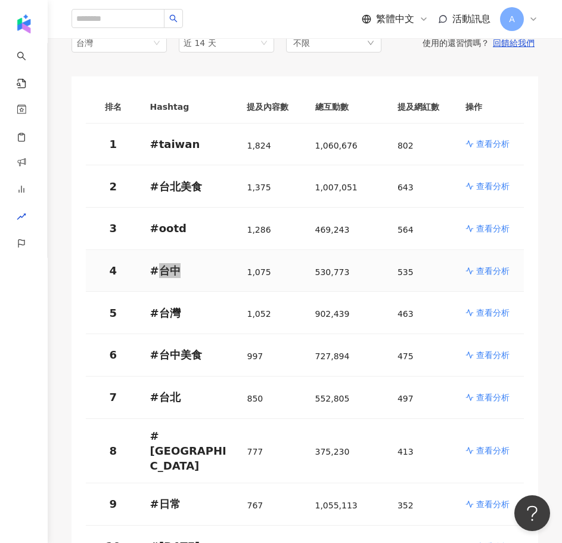
scroll to position [119, 0]
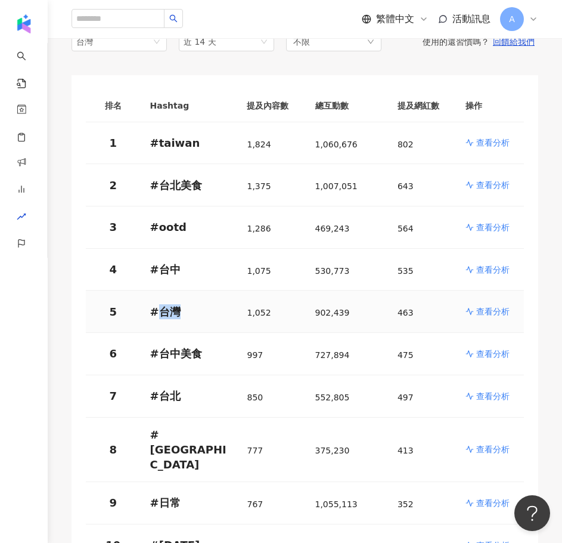
drag, startPoint x: 160, startPoint y: 313, endPoint x: 180, endPoint y: 314, distance: 20.3
click at [180, 314] on p "# 台灣" at bounding box center [189, 311] width 78 height 15
drag, startPoint x: 154, startPoint y: 356, endPoint x: 202, endPoint y: 355, distance: 47.1
click at [202, 355] on p "# 台中美食" at bounding box center [189, 353] width 78 height 15
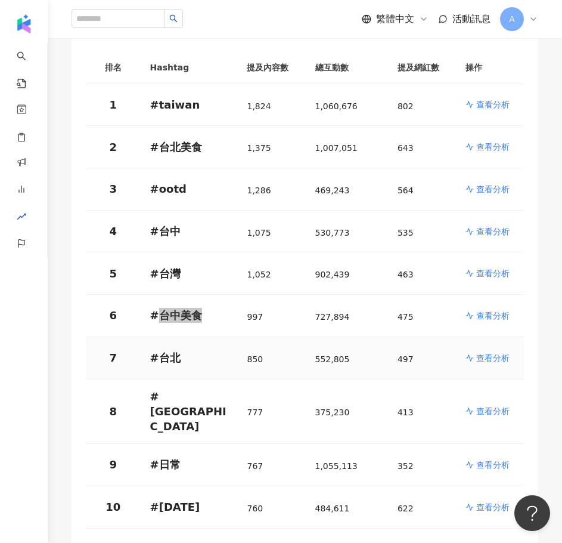
scroll to position [179, 0]
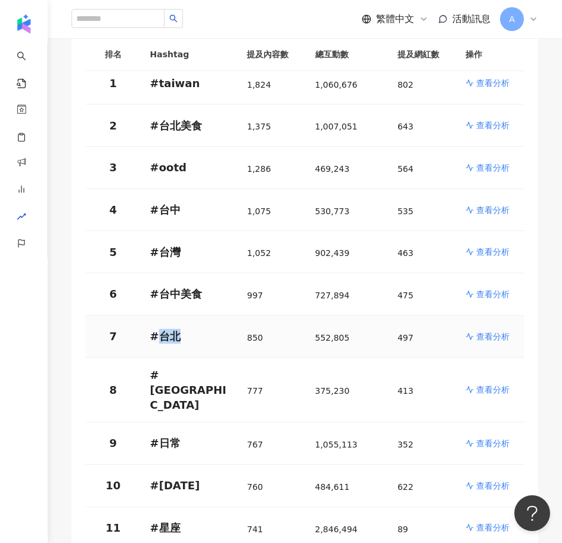
drag, startPoint x: 160, startPoint y: 338, endPoint x: 178, endPoint y: 339, distance: 17.9
click at [178, 339] on p "# 台北" at bounding box center [189, 336] width 78 height 15
drag, startPoint x: 157, startPoint y: 379, endPoint x: 194, endPoint y: 379, distance: 37.0
click at [194, 379] on p "# taipei" at bounding box center [189, 389] width 78 height 45
drag, startPoint x: 160, startPoint y: 420, endPoint x: 178, endPoint y: 420, distance: 17.3
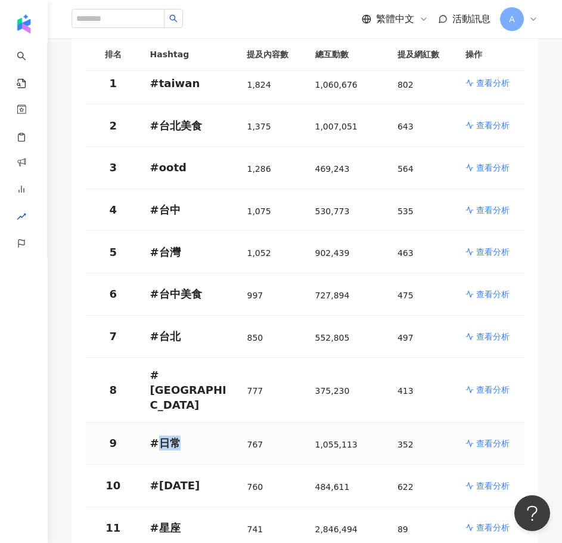
click at [178, 435] on p "# 日常" at bounding box center [189, 442] width 78 height 15
drag, startPoint x: 158, startPoint y: 464, endPoint x: 194, endPoint y: 465, distance: 35.8
click at [194, 478] on p "# 父親節" at bounding box center [189, 485] width 78 height 15
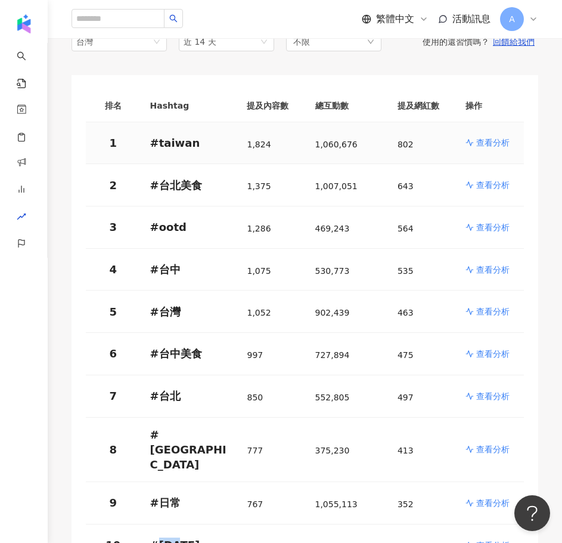
drag, startPoint x: 175, startPoint y: 140, endPoint x: 190, endPoint y: 145, distance: 15.7
click at [175, 140] on p "# taiwan" at bounding box center [189, 142] width 78 height 15
drag, startPoint x: 191, startPoint y: 145, endPoint x: 157, endPoint y: 141, distance: 34.2
click at [157, 141] on p "# taiwan" at bounding box center [189, 142] width 78 height 15
copy p "taiwan"
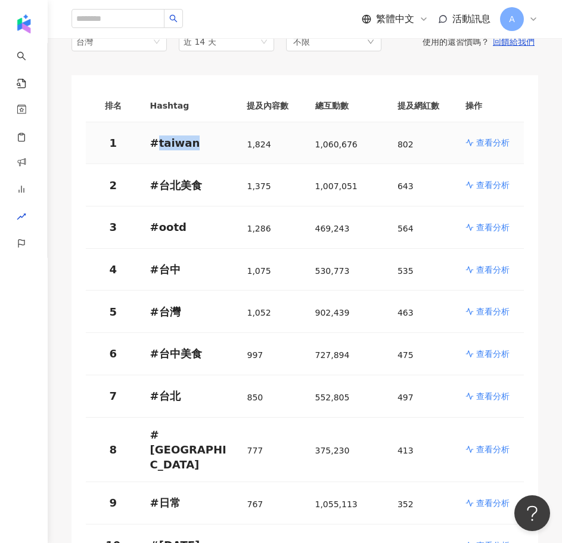
click at [509, 145] on p "查看分析" at bounding box center [492, 143] width 33 height 12
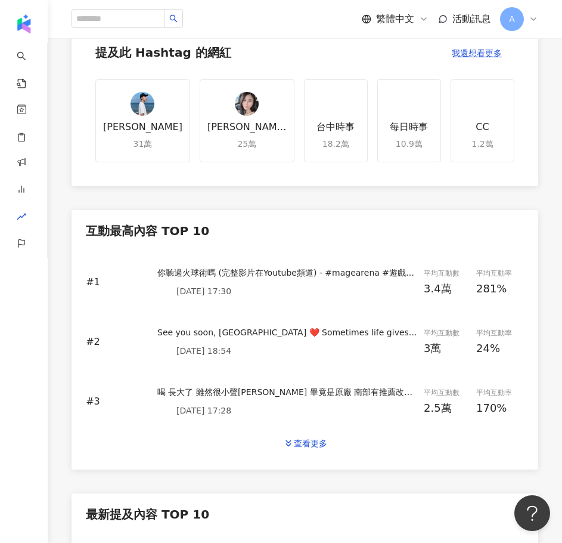
scroll to position [417, 0]
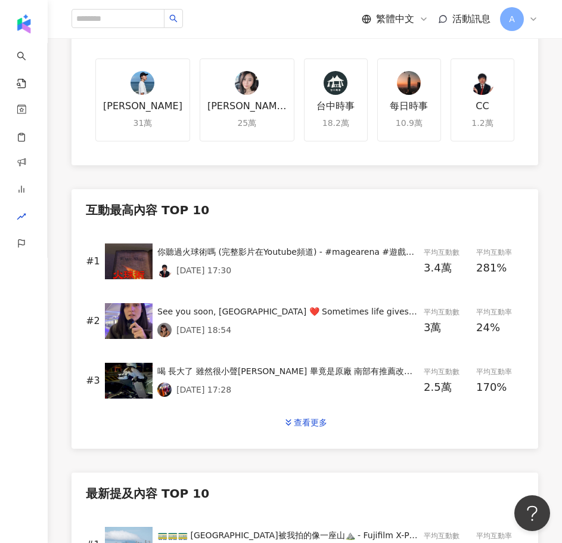
click at [332, 246] on div "你聽過火球術嗎 (完整影片在Youtube頻道) - #magearena #遊戲精華 #直播精華 #有趣 #好笑 #嘴砲 #台灣 #taiwan" at bounding box center [288, 251] width 262 height 13
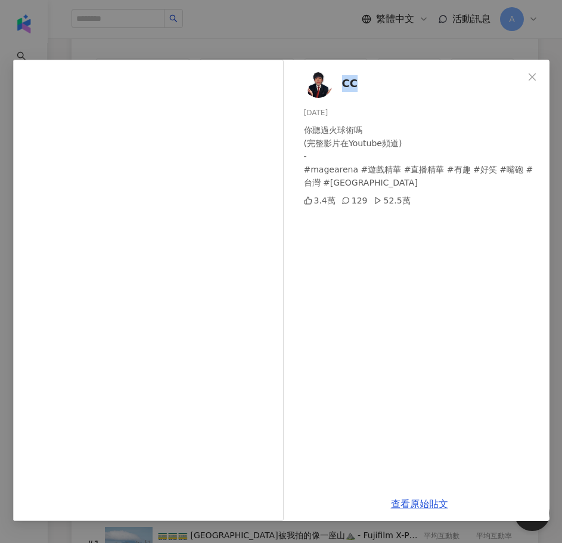
drag, startPoint x: 365, startPoint y: 86, endPoint x: 342, endPoint y: 85, distance: 22.7
click at [342, 85] on div "CC 2025/8/7 你聽過火球術嗎 (完整影片在Youtube頻道) - #magearena #遊戲精華 #直播精華 #有趣 #好笑 #嘴砲 #台灣 #…" at bounding box center [420, 273] width 260 height 427
copy span "CC"
click at [406, 501] on link "查看原始貼文" at bounding box center [419, 503] width 57 height 11
click at [529, 75] on icon "close" at bounding box center [533, 77] width 10 height 10
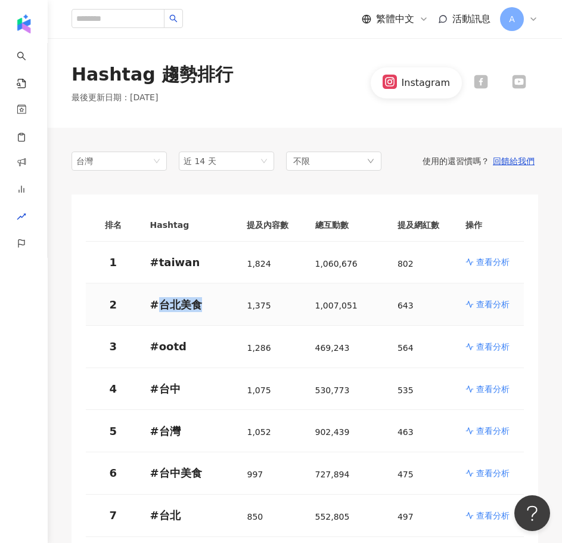
drag, startPoint x: 203, startPoint y: 305, endPoint x: 157, endPoint y: 304, distance: 45.9
click at [157, 304] on p "# 台北美食" at bounding box center [189, 304] width 78 height 15
copy p "台北美食"
click at [500, 305] on p "查看分析" at bounding box center [492, 304] width 33 height 12
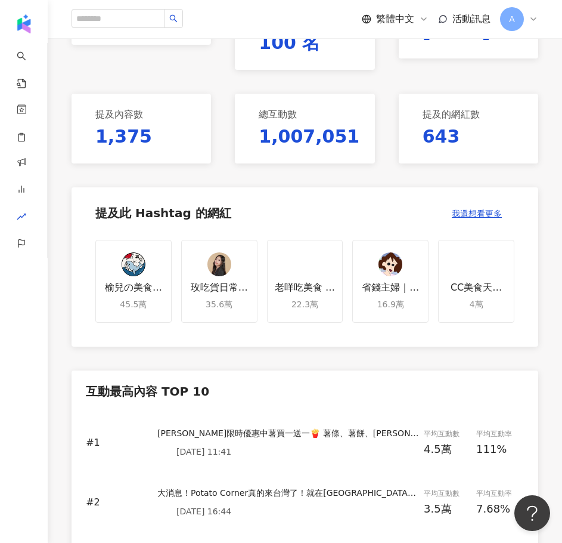
scroll to position [298, 0]
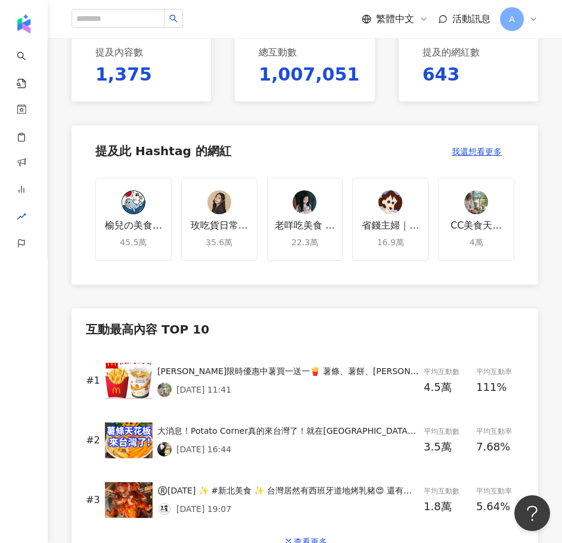
click at [321, 366] on div "麥當勞限時優惠中薯買一送一🍟 薯條、薯餅、楊枝甘露冰炫風都買一送一‼️ 趕快@你的好朋友請你吃麥當勞吧🙌 🔺優惠品項：圖文往後滑！ 🔺注意事項：注意使用方式與…" at bounding box center [288, 370] width 262 height 13
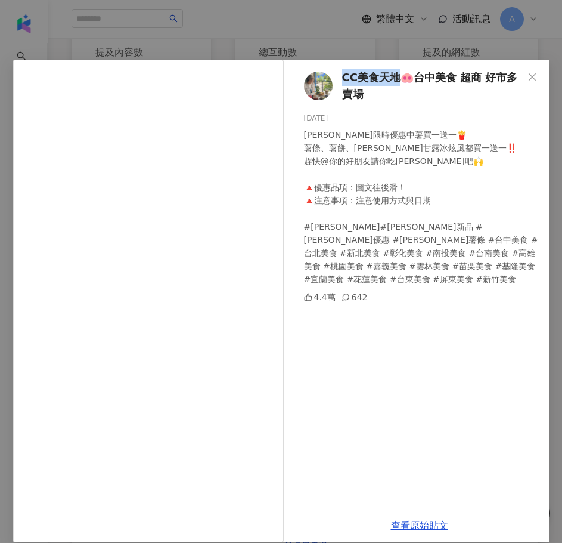
drag, startPoint x: 338, startPoint y: 75, endPoint x: 391, endPoint y: 79, distance: 53.2
click at [391, 79] on div "CC美食天地🐽台中美食 超商 好市多 賣場 2025/8/11 麥當勞限時優惠中薯買一送一🍟 薯條、薯餅、楊枝甘露冰炫風都買一送一‼️ 趕快@你的好朋友請你吃…" at bounding box center [420, 284] width 260 height 448
copy span "CC美食天地"
drag, startPoint x: 403, startPoint y: 524, endPoint x: 408, endPoint y: 273, distance: 251.1
click at [403, 524] on link "查看原始貼文" at bounding box center [419, 524] width 57 height 11
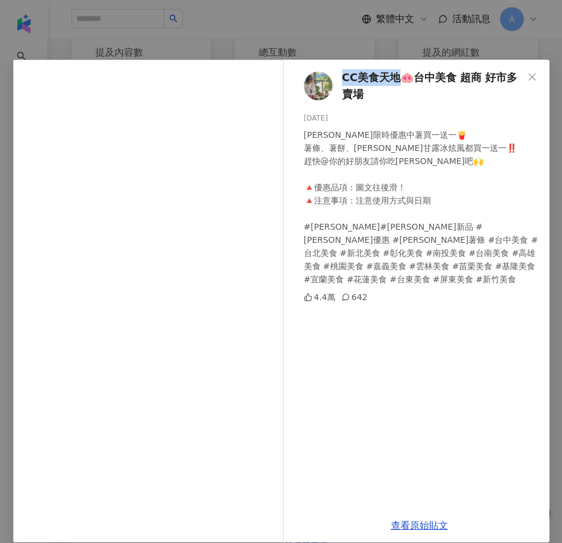
drag, startPoint x: 527, startPoint y: 78, endPoint x: 531, endPoint y: 90, distance: 13.0
click at [529, 78] on icon "close" at bounding box center [532, 76] width 7 height 7
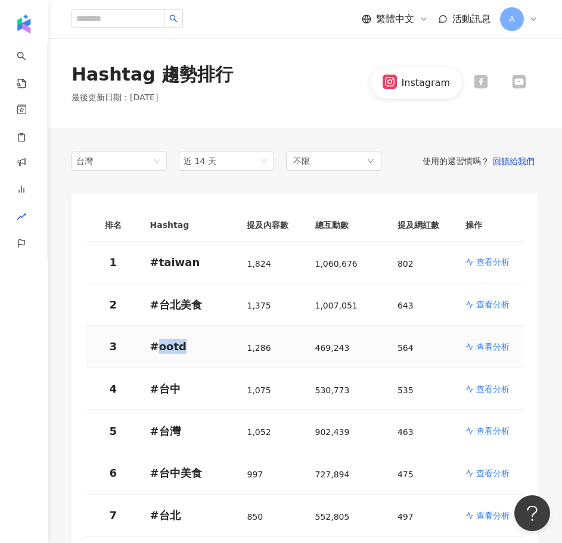
drag, startPoint x: 169, startPoint y: 348, endPoint x: 156, endPoint y: 346, distance: 13.2
click at [156, 346] on p "# ootd" at bounding box center [189, 346] width 78 height 15
copy p "ootd"
click at [494, 341] on p "查看分析" at bounding box center [492, 346] width 33 height 12
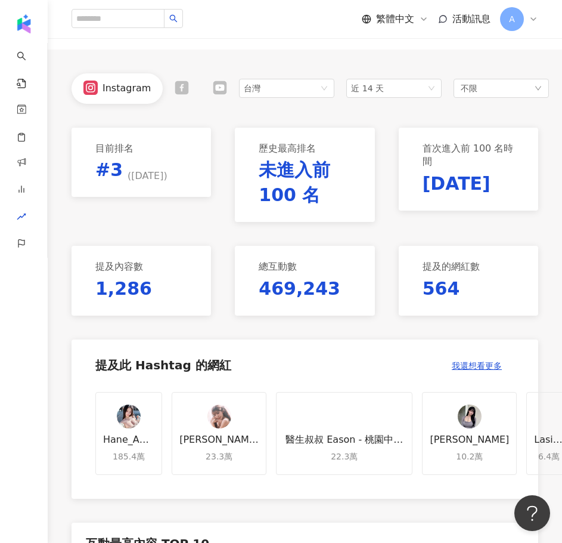
scroll to position [358, 0]
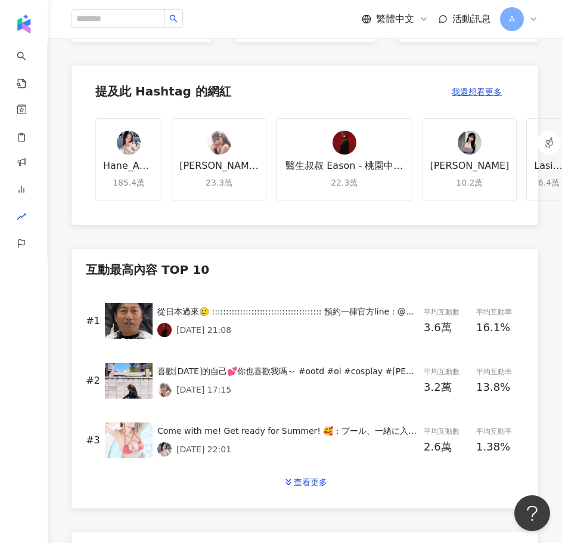
click at [337, 311] on div "從日本過來🥲 ::::::::::::::::::::::::::::::::::::::: 預約一律官方line : @wqg7250s :::::::::…" at bounding box center [288, 311] width 262 height 13
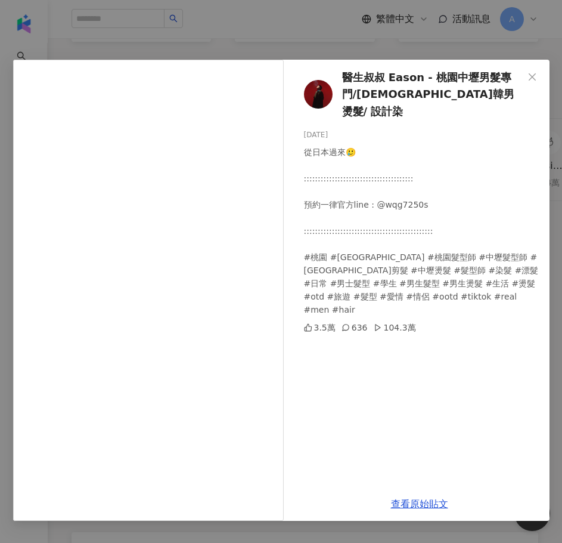
click at [361, 74] on span "醫生叔叔 Eason - 桃園中壢男髮專門/日韓男燙髮/ 設計染" at bounding box center [432, 94] width 181 height 51
click at [416, 504] on link "查看原始貼文" at bounding box center [419, 503] width 57 height 11
click at [530, 76] on icon "close" at bounding box center [533, 77] width 10 height 10
